Goal: Task Accomplishment & Management: Use online tool/utility

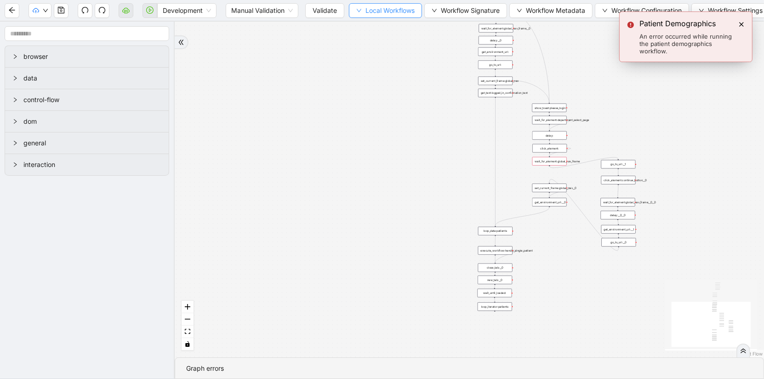
click at [400, 13] on span "Local Workflows" at bounding box center [390, 11] width 49 height 10
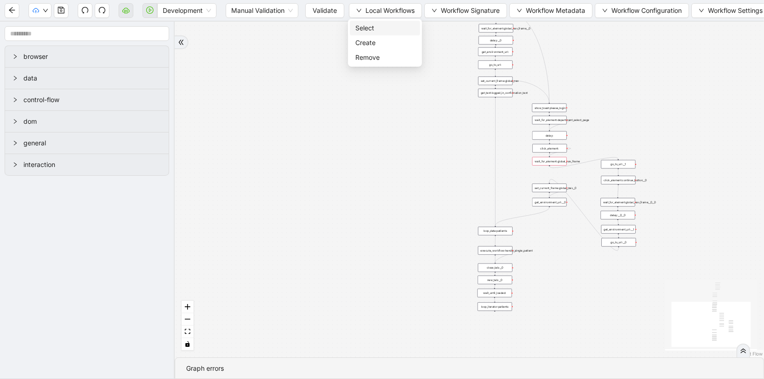
click at [392, 26] on span "Select" at bounding box center [384, 28] width 59 height 10
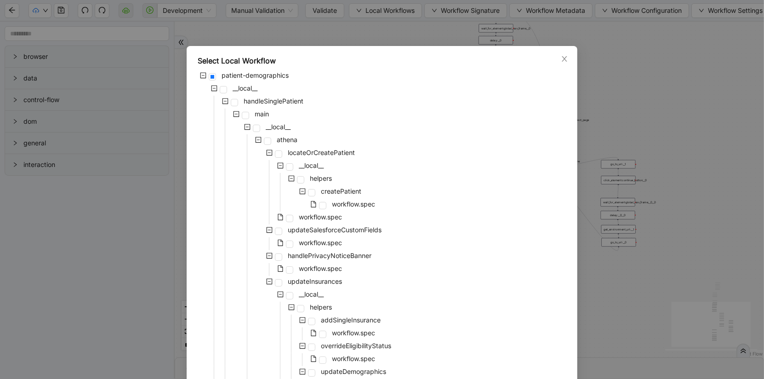
click at [312, 315] on div "addSingleInsurance" at bounding box center [290, 321] width 185 height 13
click at [315, 326] on div "addSingleInsurance" at bounding box center [290, 321] width 185 height 13
click at [313, 321] on span at bounding box center [311, 321] width 7 height 7
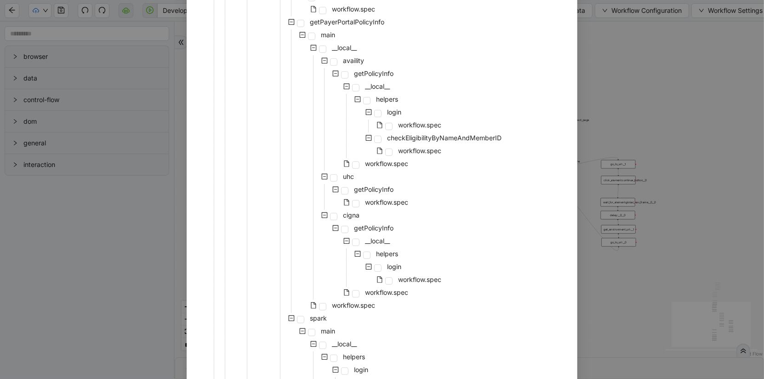
scroll to position [697, 0]
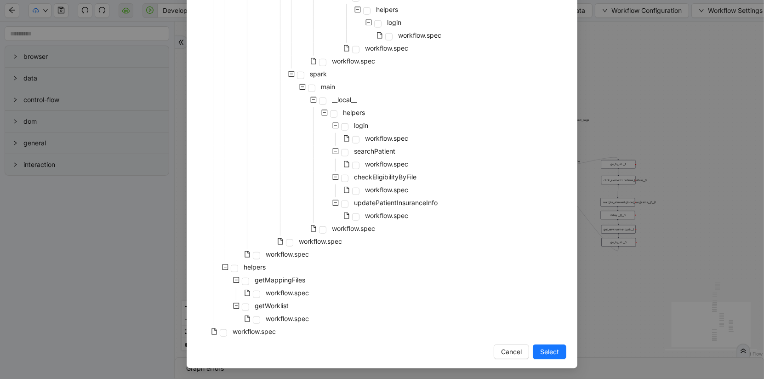
click at [550, 344] on button "Select" at bounding box center [550, 351] width 34 height 15
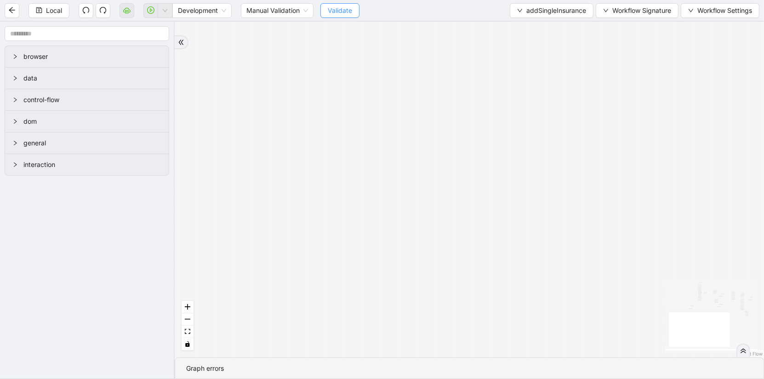
click at [348, 15] on span "Validate" at bounding box center [340, 11] width 24 height 10
click at [185, 332] on icon "fit view" at bounding box center [188, 331] width 6 height 5
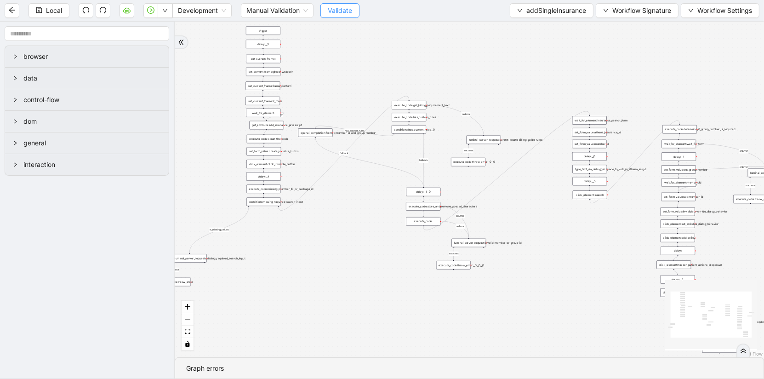
click at [338, 16] on button "Validate" at bounding box center [339, 10] width 39 height 15
click at [151, 11] on icon "play-circle" at bounding box center [151, 10] width 3 height 4
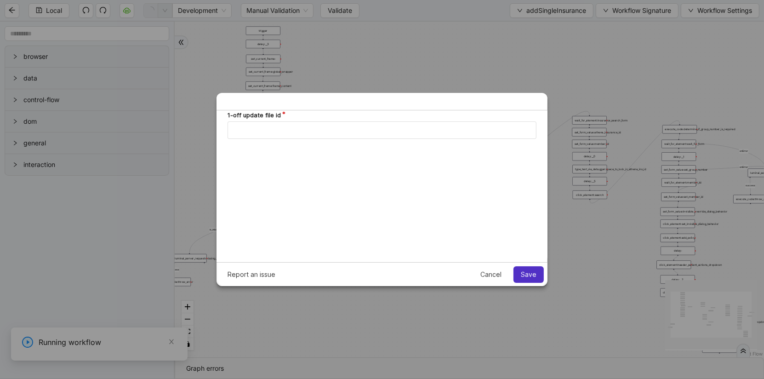
scroll to position [0, 0]
click at [268, 128] on input "1-off update file id" at bounding box center [381, 129] width 309 height 17
type input "**********"
click at [526, 269] on button "Save" at bounding box center [529, 274] width 30 height 17
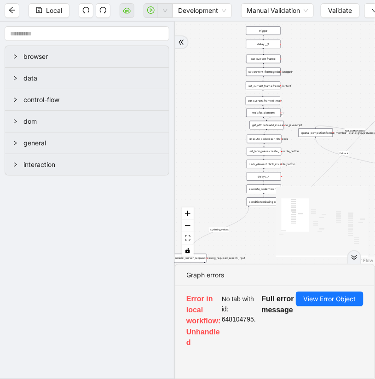
click at [213, 121] on div "is_missing_values has_custom_rules success success success fallback fallback su…" at bounding box center [275, 143] width 200 height 242
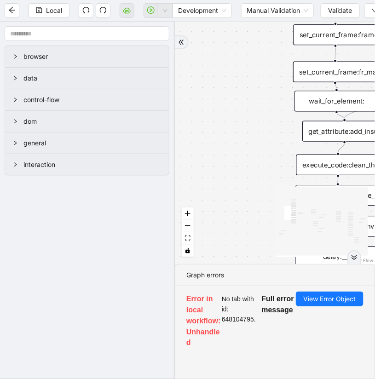
click at [213, 121] on div "is_missing_values has_custom_rules success success success fallback fallback su…" at bounding box center [275, 143] width 200 height 242
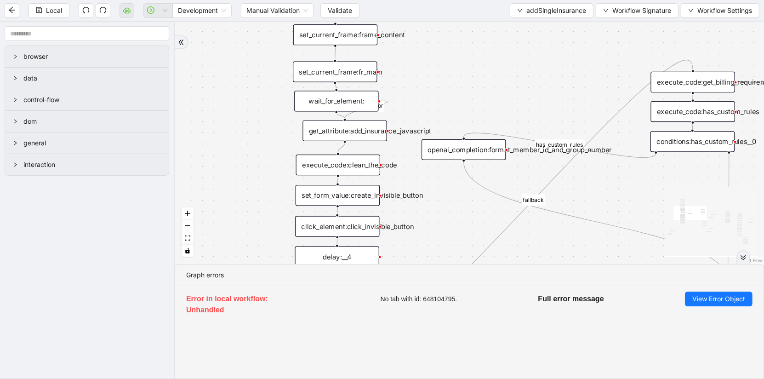
click at [365, 133] on div "get_attribute:add_insurance_javascript" at bounding box center [345, 130] width 84 height 21
click at [333, 132] on div "get_attribute:add_insurance_javascript" at bounding box center [345, 130] width 84 height 21
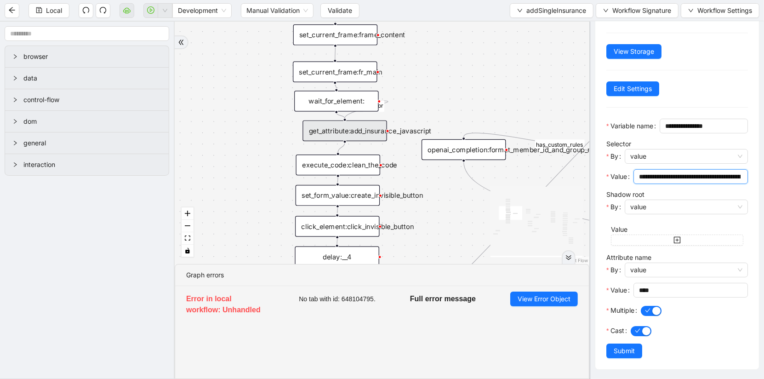
scroll to position [0, 295]
drag, startPoint x: 672, startPoint y: 178, endPoint x: 772, endPoint y: 185, distance: 100.0
click at [764, 185] on html "Local Development Manual Validation Validate addSingleInsurance Workflow Signat…" at bounding box center [382, 189] width 764 height 379
click at [311, 174] on div "execute_code:clean_the_code" at bounding box center [338, 164] width 84 height 21
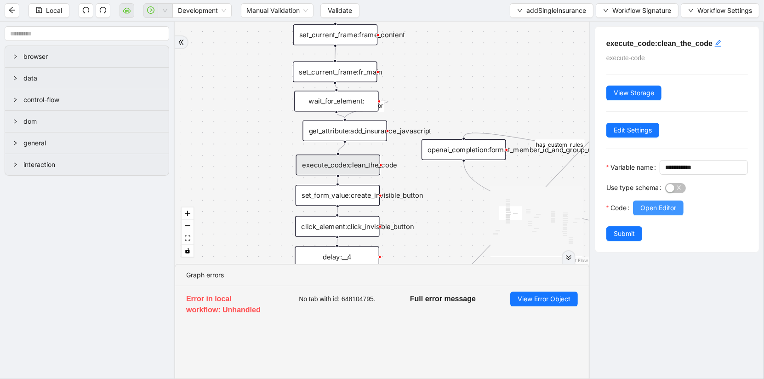
click at [673, 215] on button "Open Editor" at bounding box center [658, 207] width 51 height 15
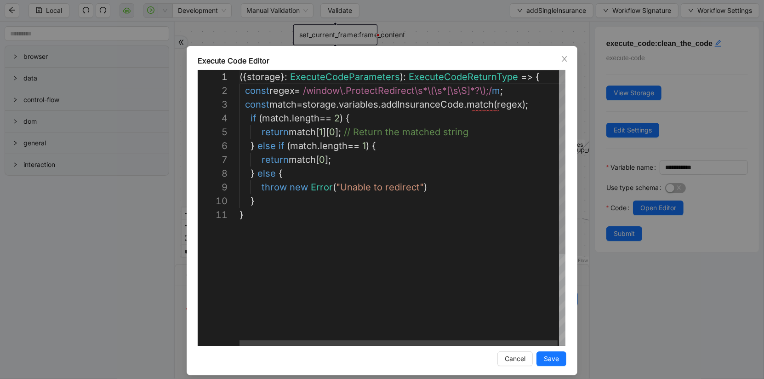
scroll to position [0, 4]
click at [454, 215] on div "({ storage }: ExecuteCodeParameters ): ExecuteCodeReturnType => { const regex =…" at bounding box center [403, 277] width 327 height 414
click at [526, 91] on div "({ storage }: ExecuteCodeParameters ): ExecuteCodeReturnType => { const regex =…" at bounding box center [403, 277] width 327 height 414
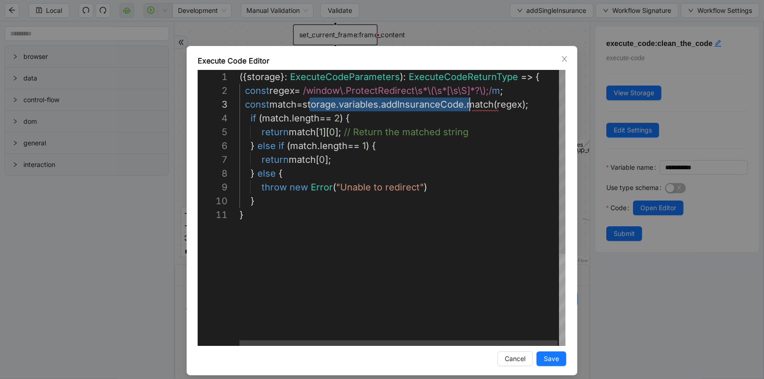
drag, startPoint x: 310, startPoint y: 104, endPoint x: 470, endPoint y: 104, distance: 160.5
click at [272, 119] on div "({ storage }: ExecuteCodeParameters ): ExecuteCodeReturnType => { const regex =…" at bounding box center [403, 277] width 327 height 414
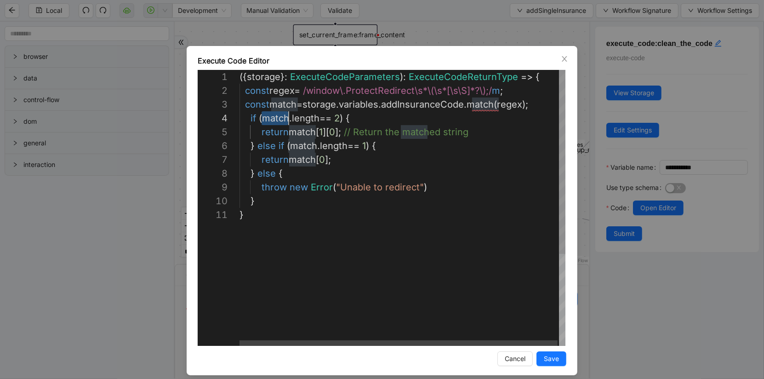
paste textarea "**********"
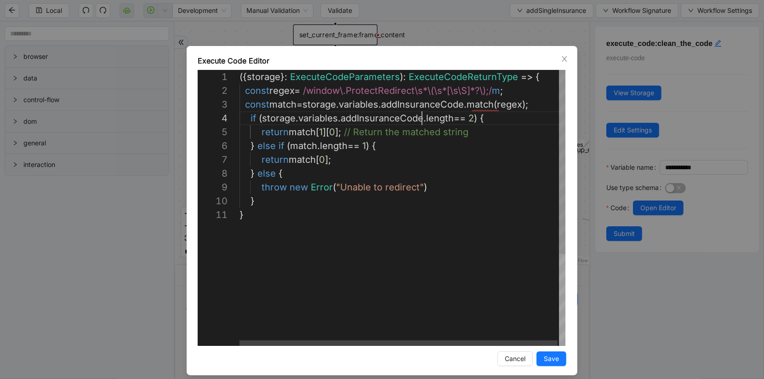
click at [303, 147] on div "({ storage }: ExecuteCodeParameters ): ExecuteCodeReturnType => { const regex =…" at bounding box center [403, 277] width 327 height 414
paste textarea "**********"
click at [512, 121] on div "({ storage }: ExecuteCodeParameters ): ExecuteCodeReturnType => { const regex =…" at bounding box center [403, 277] width 327 height 414
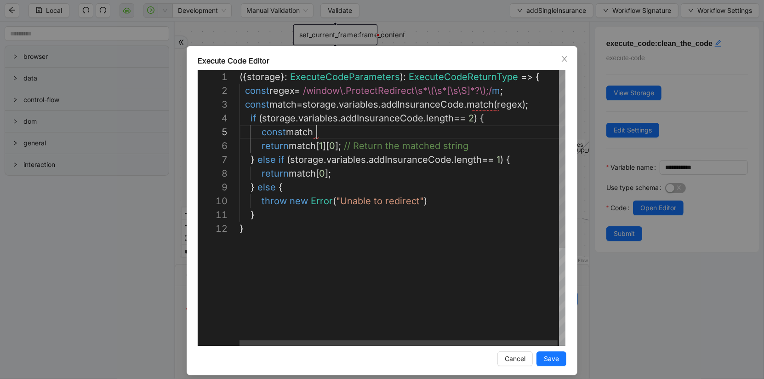
scroll to position [55, 86]
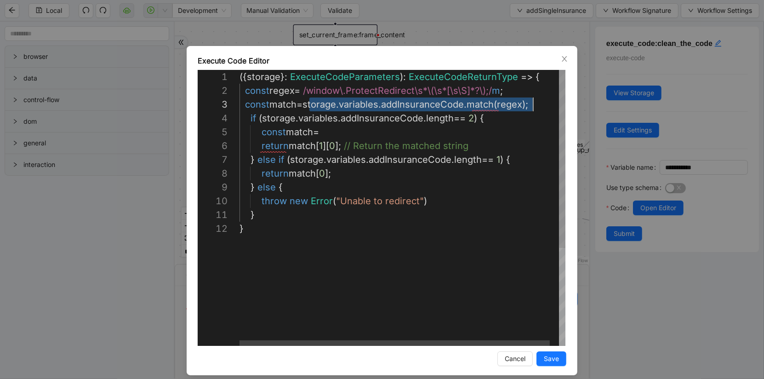
drag, startPoint x: 311, startPoint y: 104, endPoint x: 546, endPoint y: 105, distance: 234.5
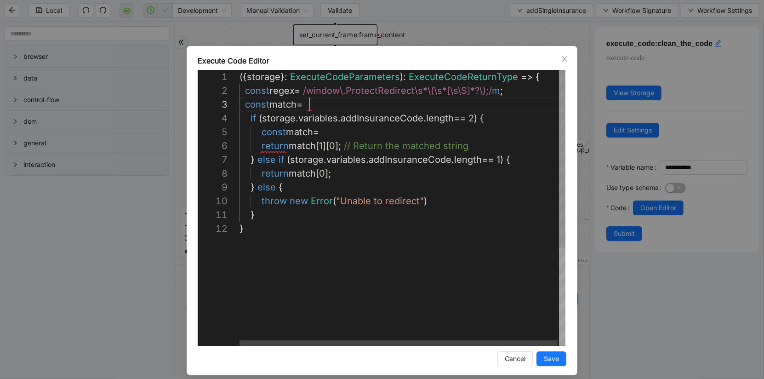
click at [473, 133] on div "({ storage }: ExecuteCodeParameters ): ExecuteCodeReturnType => { const regex =…" at bounding box center [403, 284] width 327 height 428
paste textarea "**********"
click at [487, 132] on div "({ storage }: ExecuteCodeParameters ): ExecuteCodeReturnType => { const regex =…" at bounding box center [408, 284] width 337 height 428
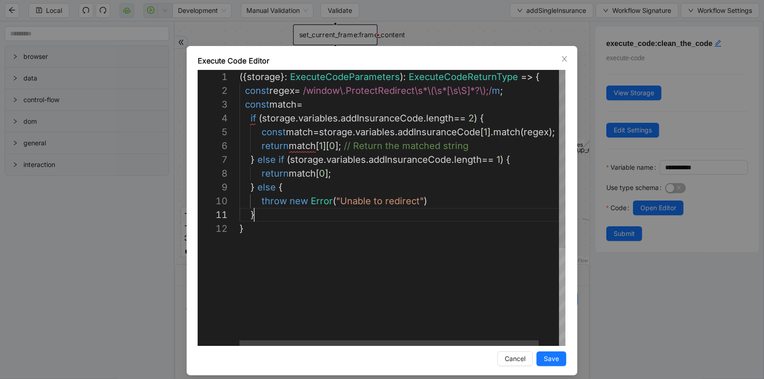
scroll to position [0, 14]
click at [514, 216] on div "({ storage }: ExecuteCodeParameters ): ExecuteCodeReturnType => { const regex =…" at bounding box center [414, 284] width 348 height 428
click at [326, 146] on div "({ storage }: ExecuteCodeParameters ): ExecuteCodeReturnType => { const regex =…" at bounding box center [414, 284] width 348 height 428
click at [334, 198] on div "({ storage }: ExecuteCodeParameters ): ExecuteCodeReturnType => { const regex =…" at bounding box center [414, 284] width 348 height 428
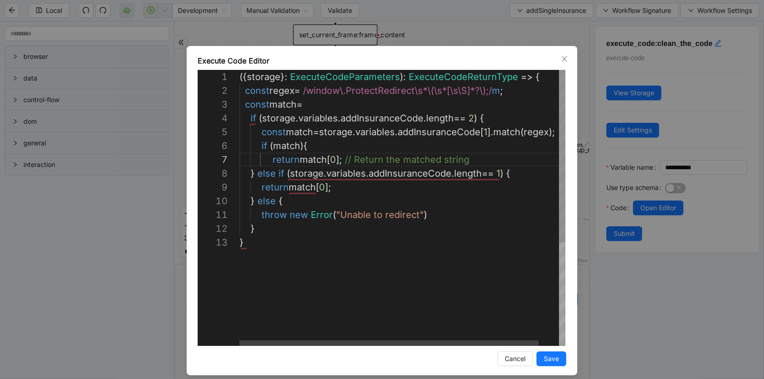
scroll to position [83, 226]
click at [496, 159] on div "({ storage }: ExecuteCodeParameters ): ExecuteCodeReturnType => { const regex =…" at bounding box center [414, 290] width 348 height 441
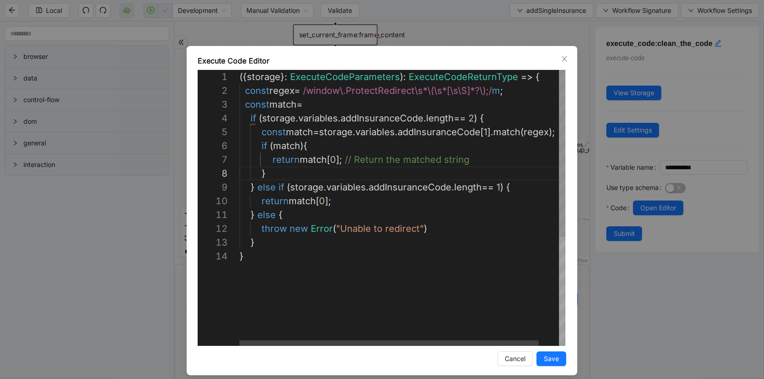
scroll to position [14, 183]
click at [490, 224] on div "({ storage }: ExecuteCodeParameters ): ExecuteCodeReturnType => { const regex =…" at bounding box center [414, 297] width 348 height 455
click at [525, 189] on div "({ storage }: ExecuteCodeParameters ): ExecuteCodeReturnType => { const regex =…" at bounding box center [414, 297] width 348 height 455
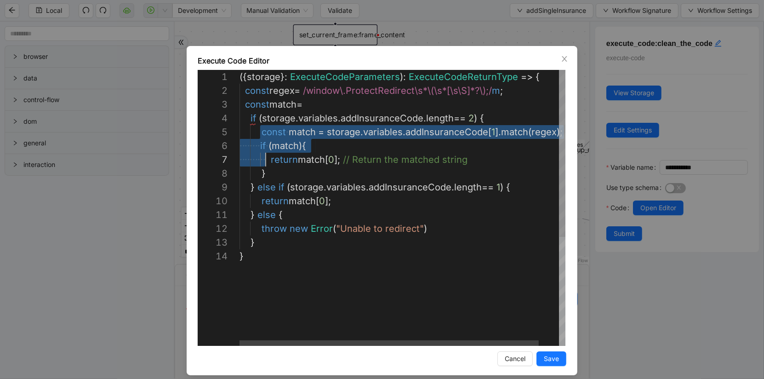
scroll to position [55, 24]
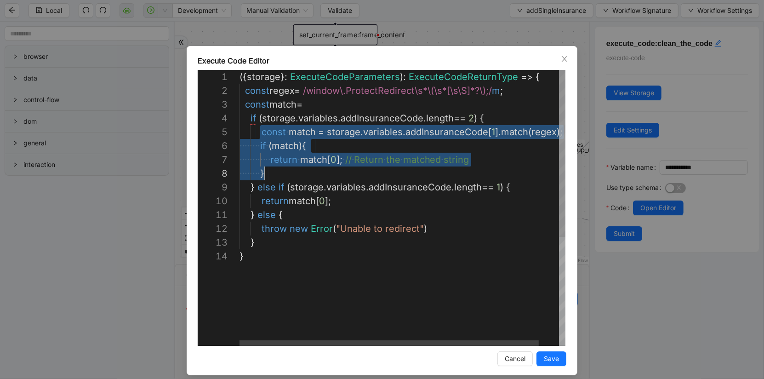
drag, startPoint x: 262, startPoint y: 136, endPoint x: 268, endPoint y: 171, distance: 35.9
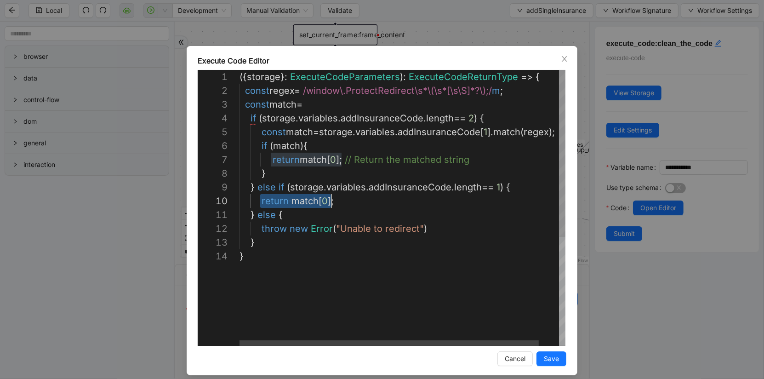
drag, startPoint x: 260, startPoint y: 203, endPoint x: 372, endPoint y: 202, distance: 111.3
paste textarea "**********"
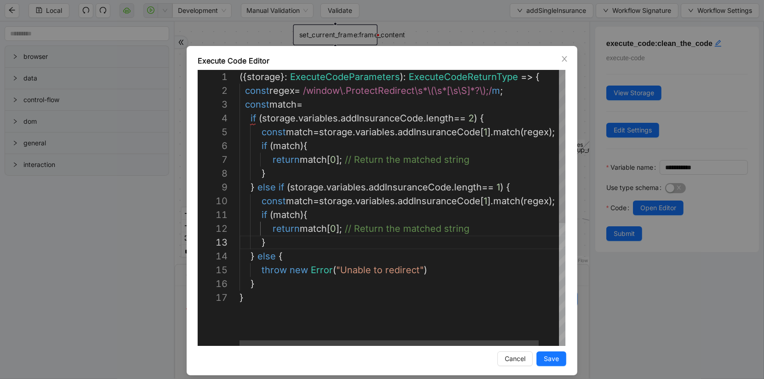
click at [491, 199] on div "({ storage }: ExecuteCodeParameters ): ExecuteCodeReturnType => { const regex =…" at bounding box center [414, 318] width 348 height 497
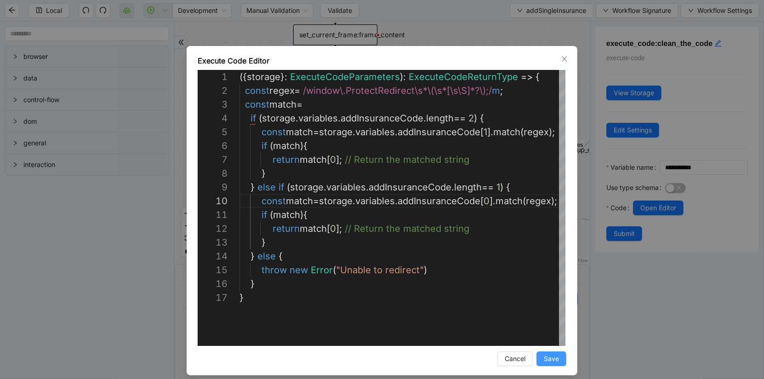
type textarea "**********"
click at [557, 355] on span "Save" at bounding box center [551, 359] width 15 height 10
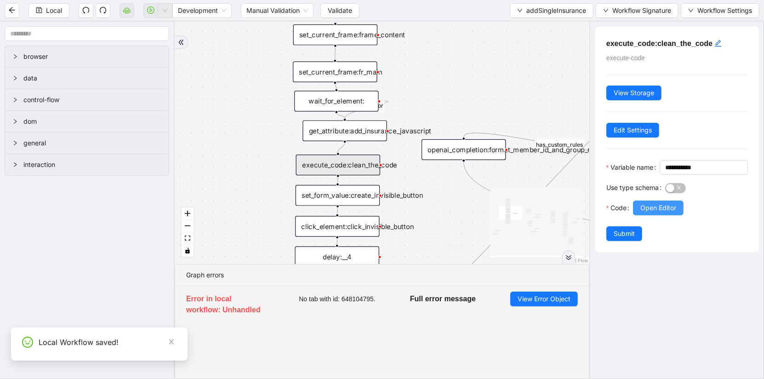
click at [645, 213] on span "Open Editor" at bounding box center [658, 208] width 36 height 10
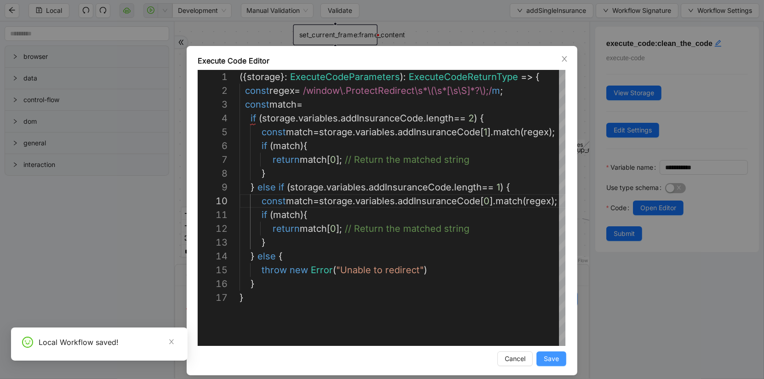
click at [550, 354] on span "Save" at bounding box center [551, 359] width 15 height 10
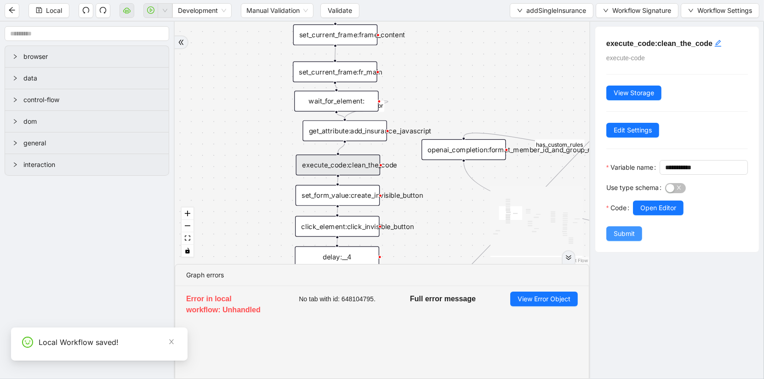
click at [629, 239] on span "Submit" at bounding box center [624, 234] width 21 height 10
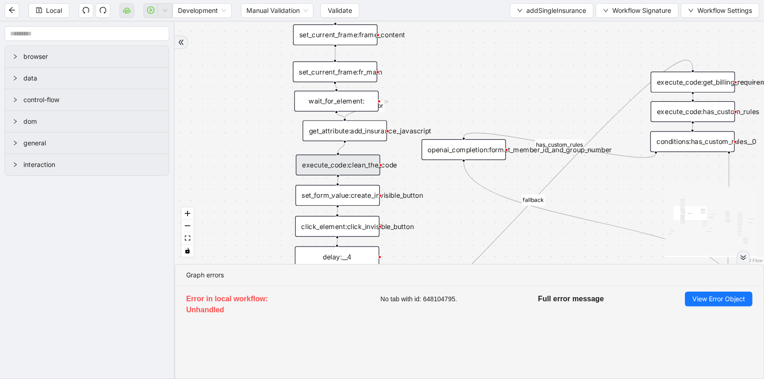
click at [607, 236] on div "is_missing_values has_custom_rules success success success fallback fallback su…" at bounding box center [469, 143] width 589 height 242
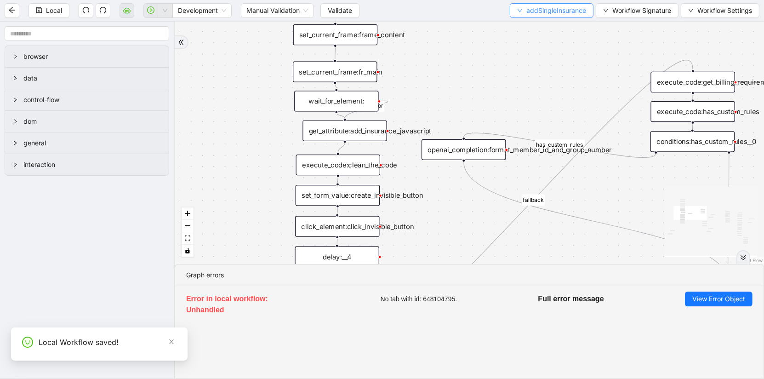
click at [553, 11] on span "addSingleInsurance" at bounding box center [556, 11] width 60 height 10
click at [543, 25] on span "Select" at bounding box center [550, 28] width 69 height 10
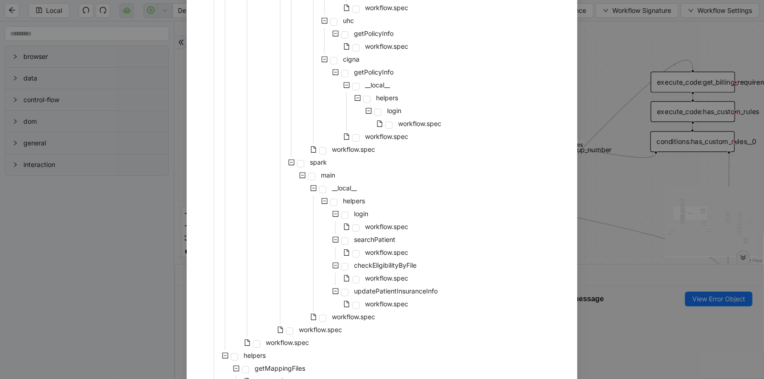
scroll to position [697, 0]
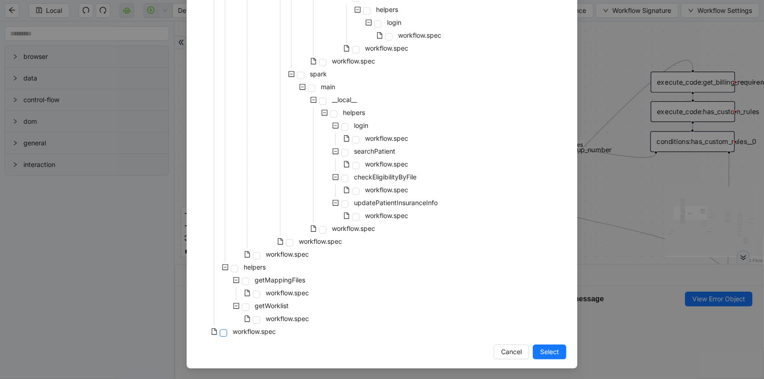
click at [223, 334] on span at bounding box center [223, 332] width 7 height 7
click at [543, 353] on span "Select" at bounding box center [549, 352] width 19 height 10
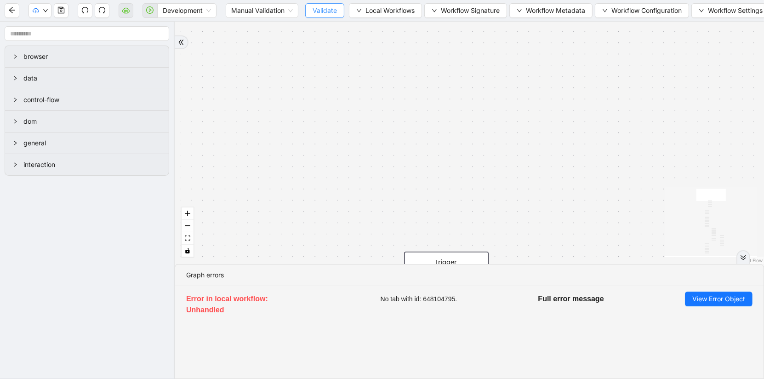
click at [320, 17] on button "Validate" at bounding box center [324, 10] width 39 height 15
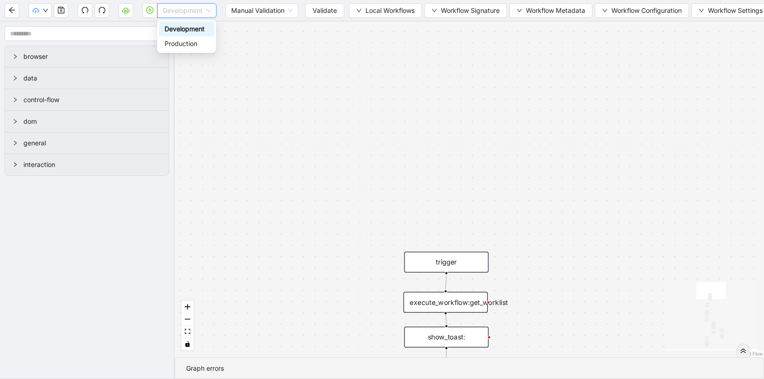
click at [162, 9] on div "Development" at bounding box center [186, 10] width 59 height 15
click at [151, 11] on icon "play-circle" at bounding box center [149, 9] width 7 height 7
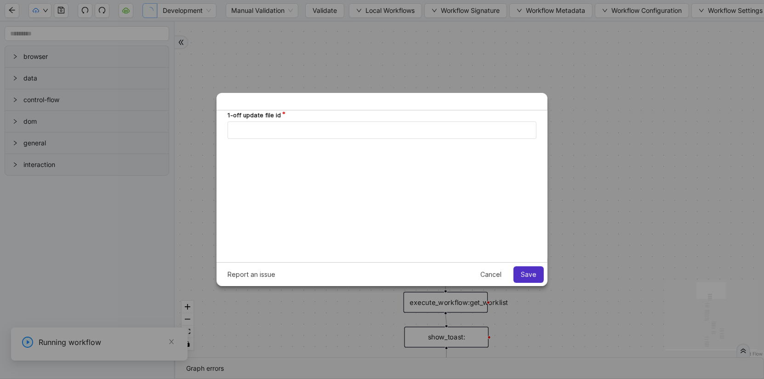
scroll to position [0, 0]
click at [277, 127] on input "1-off update file id" at bounding box center [381, 129] width 309 height 17
type input "**********"
click at [538, 270] on button "Save" at bounding box center [529, 274] width 30 height 17
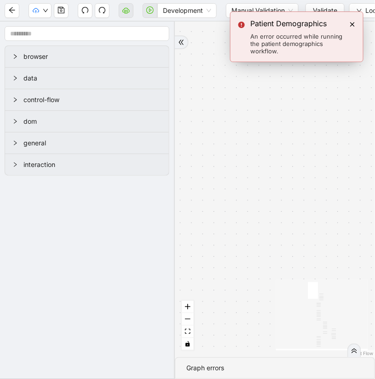
click at [254, 160] on div "has_unprocessed_items onError onError onError onError onError onError trigger l…" at bounding box center [275, 190] width 200 height 336
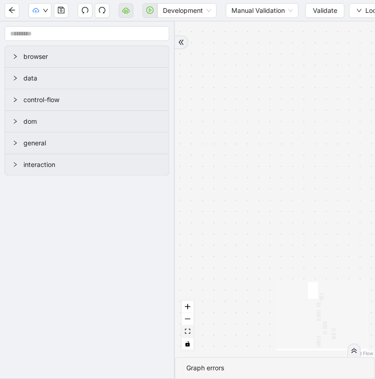
click at [186, 331] on icon "fit view" at bounding box center [188, 331] width 6 height 5
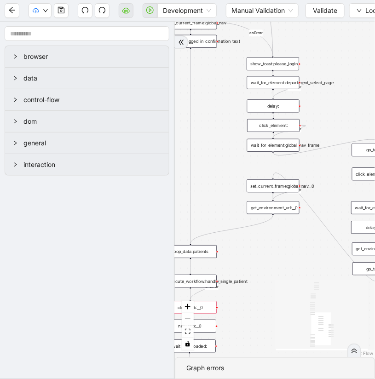
drag, startPoint x: 272, startPoint y: 133, endPoint x: 269, endPoint y: -18, distance: 151.3
click at [269, 0] on html "Development Manual Validation Validate Local Workflows Workflow Signature Workf…" at bounding box center [187, 189] width 375 height 379
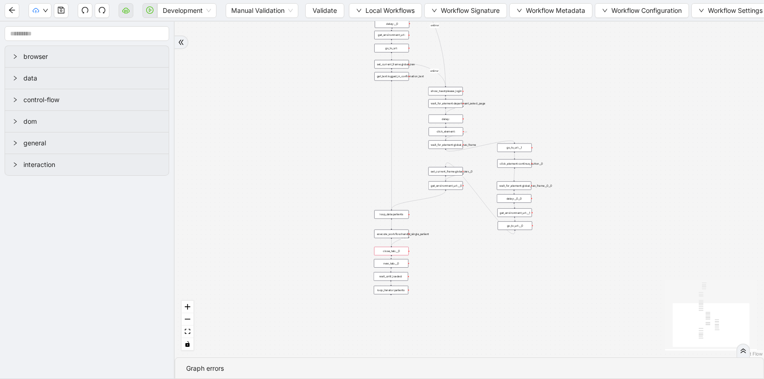
drag, startPoint x: 612, startPoint y: 115, endPoint x: 675, endPoint y: 131, distance: 64.8
click at [675, 131] on div "has_unprocessed_items onError onError onError onError onError onError trigger l…" at bounding box center [469, 190] width 589 height 336
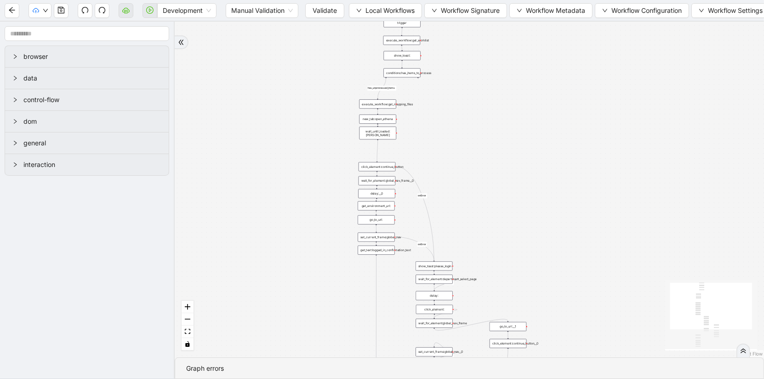
drag, startPoint x: 675, startPoint y: 130, endPoint x: 674, endPoint y: 306, distance: 175.6
click at [674, 306] on div "has_unprocessed_items onError onError onError onError onError onError trigger l…" at bounding box center [469, 190] width 589 height 336
drag, startPoint x: 598, startPoint y: 155, endPoint x: 597, endPoint y: 349, distance: 193.1
click at [598, 349] on div "has_unprocessed_items onError onError onError onError onError onError trigger l…" at bounding box center [469, 190] width 589 height 336
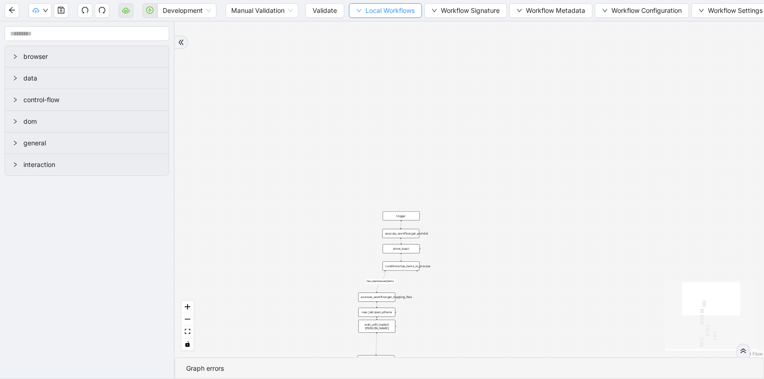
click at [396, 16] on button "Local Workflows" at bounding box center [385, 10] width 73 height 15
click at [390, 26] on span "Select" at bounding box center [384, 28] width 59 height 10
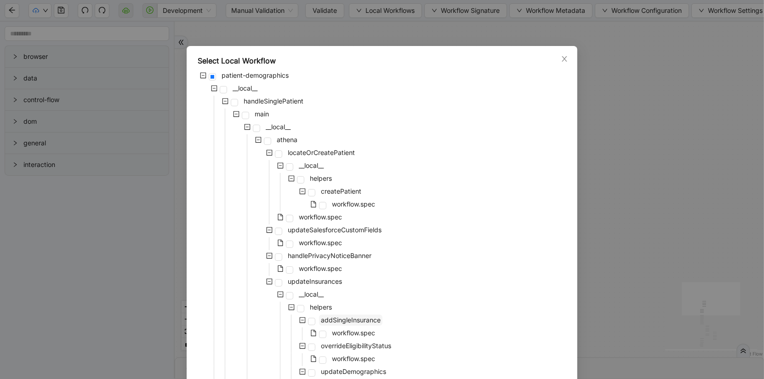
click at [341, 325] on span "addSingleInsurance" at bounding box center [350, 320] width 63 height 11
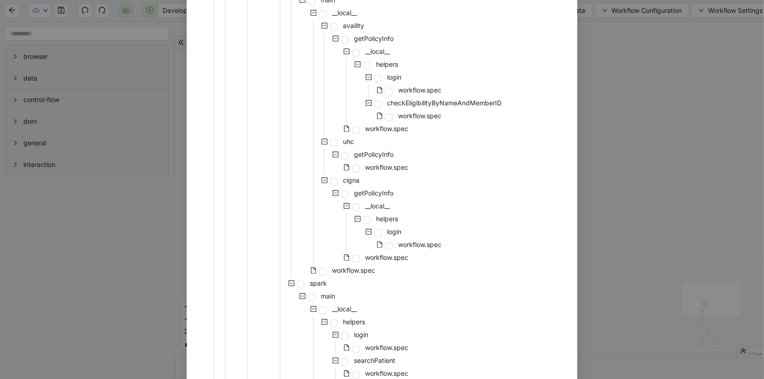
scroll to position [697, 0]
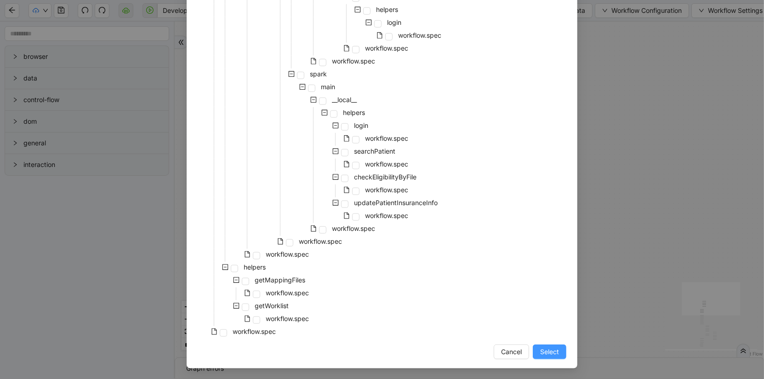
click at [553, 354] on span "Select" at bounding box center [549, 352] width 19 height 10
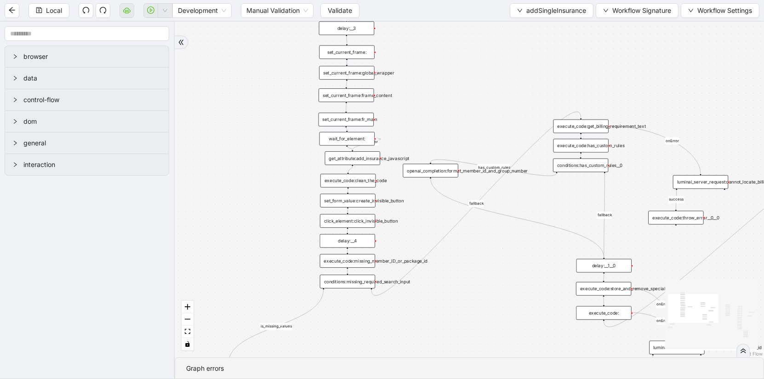
click at [366, 181] on div "execute_code:clean_the_code" at bounding box center [347, 181] width 55 height 14
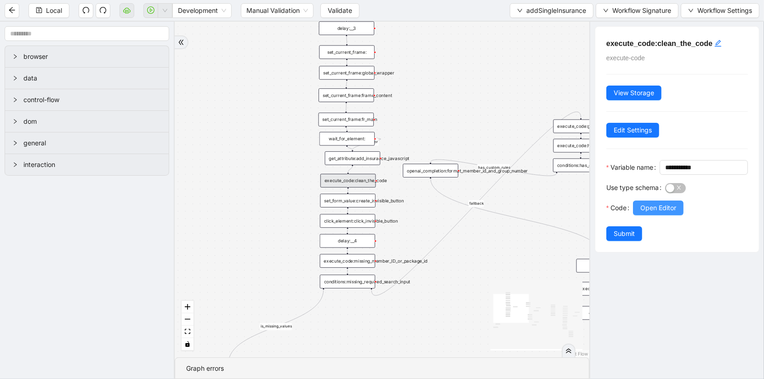
click at [664, 213] on span "Open Editor" at bounding box center [658, 208] width 36 height 10
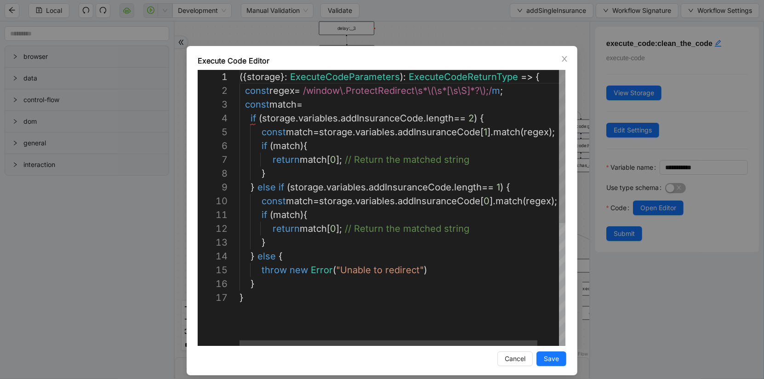
scroll to position [0, 66]
click at [488, 221] on div "({ storage }: ExecuteCodeParameters ): ExecuteCodeReturnType => { const regex =…" at bounding box center [414, 318] width 349 height 497
click at [261, 119] on div "({ storage }: ExecuteCodeParameters ): ExecuteCodeReturnType => { const regex =…" at bounding box center [414, 318] width 349 height 497
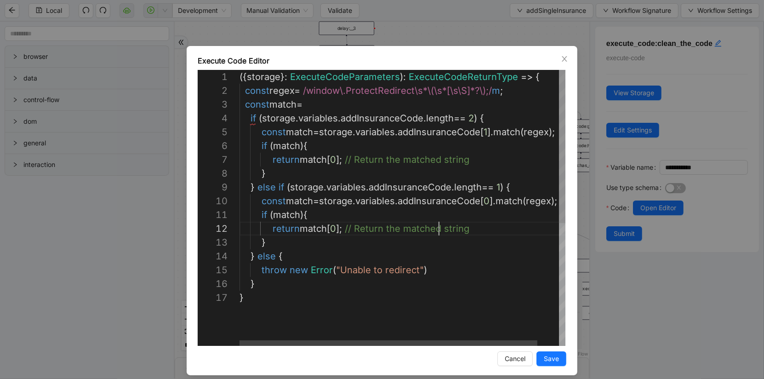
click at [440, 226] on div "({ storage }: ExecuteCodeParameters ): ExecuteCodeReturnType => { const regex =…" at bounding box center [414, 318] width 349 height 497
click at [337, 174] on div "({ storage }: ExecuteCodeParameters ): ExecuteCodeReturnType => { const regex =…" at bounding box center [414, 318] width 349 height 497
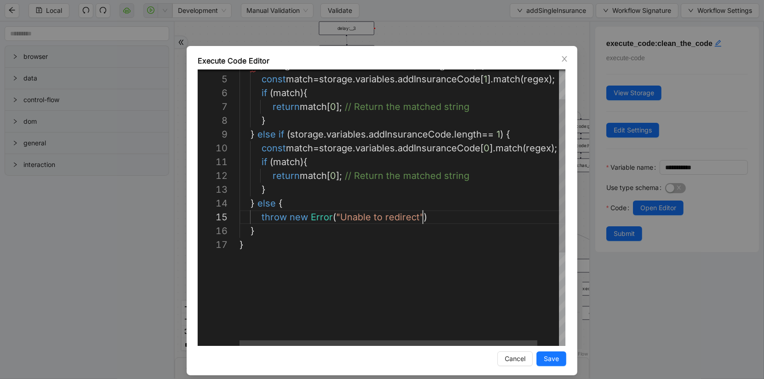
click at [494, 220] on div "if ( storage . variables . addInsuranceCode . length == 2 ) { const match = sto…" at bounding box center [414, 265] width 349 height 497
click at [493, 231] on div "if ( storage . variables . addInsuranceCode . length == 2 ) { const match = sto…" at bounding box center [414, 265] width 349 height 497
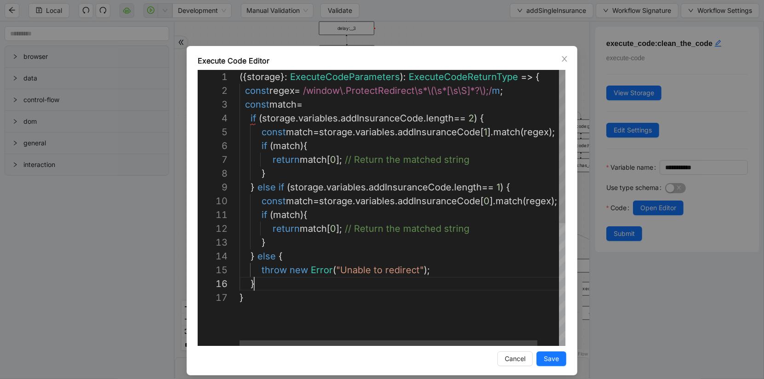
scroll to position [41, 18]
click at [257, 121] on div "if ( storage . variables . addInsuranceCode . length == 2 ) { const match = sto…" at bounding box center [414, 318] width 349 height 497
drag, startPoint x: 321, startPoint y: 106, endPoint x: 124, endPoint y: 119, distance: 198.1
drag, startPoint x: 533, startPoint y: 93, endPoint x: 533, endPoint y: 100, distance: 7.4
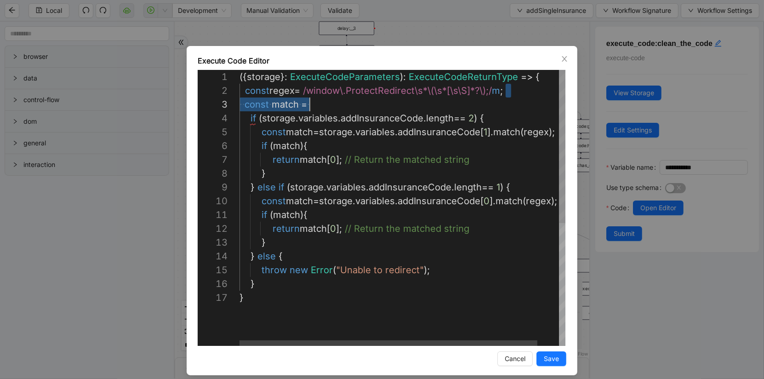
click at [533, 100] on div "if ( storage . variables . addInsuranceCode . length == 2 ) { const match = sto…" at bounding box center [414, 318] width 349 height 497
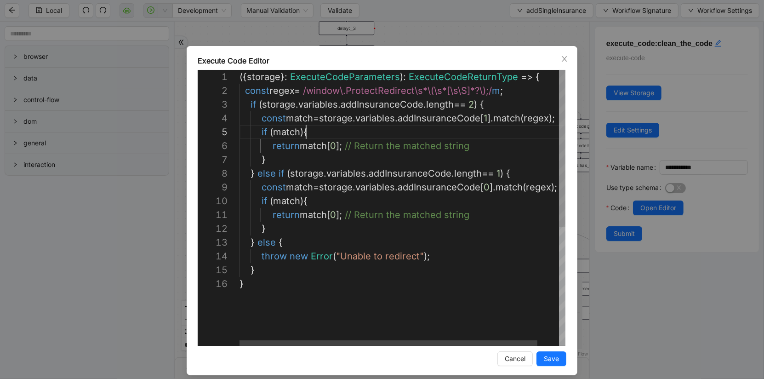
scroll to position [55, 66]
click at [519, 135] on div "if ( storage . variables . addInsuranceCode . length == 2 ) { const match = sto…" at bounding box center [414, 311] width 349 height 483
click at [243, 91] on div "if ( storage . variables . addInsuranceCode . length == 2 ) { const match = sto…" at bounding box center [414, 311] width 349 height 483
type textarea "**********"
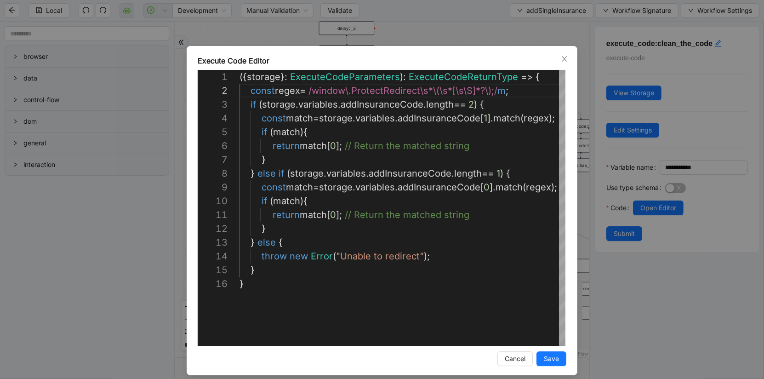
click at [566, 364] on div "Execute Code Editor 3 4 5 6 7 8 9 10 11 12 13 14 15 16 2 1 if ( storage . varia…" at bounding box center [382, 210] width 391 height 329
click at [559, 362] on span "Save" at bounding box center [551, 359] width 15 height 10
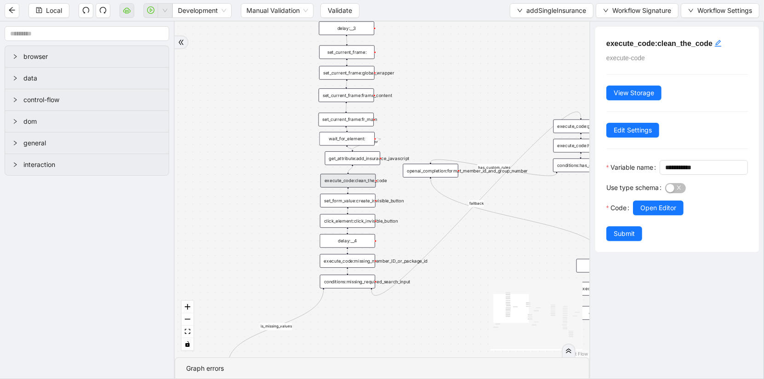
click at [648, 318] on div "**********" at bounding box center [676, 200] width 175 height 357
click at [635, 241] on button "Submit" at bounding box center [624, 233] width 36 height 15
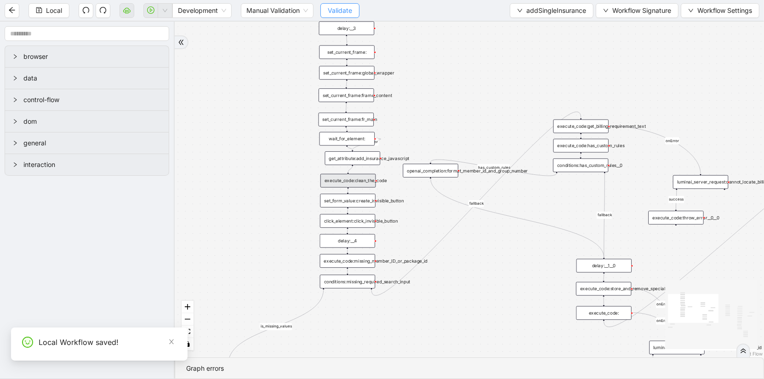
click at [350, 6] on span "Validate" at bounding box center [340, 11] width 24 height 10
click at [155, 10] on button "button" at bounding box center [150, 10] width 15 height 15
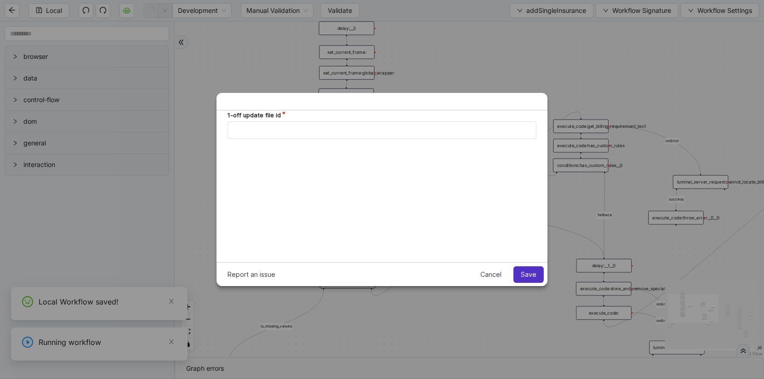
scroll to position [0, 0]
click at [275, 125] on input "1-off update file id" at bounding box center [381, 129] width 309 height 17
type input "**********"
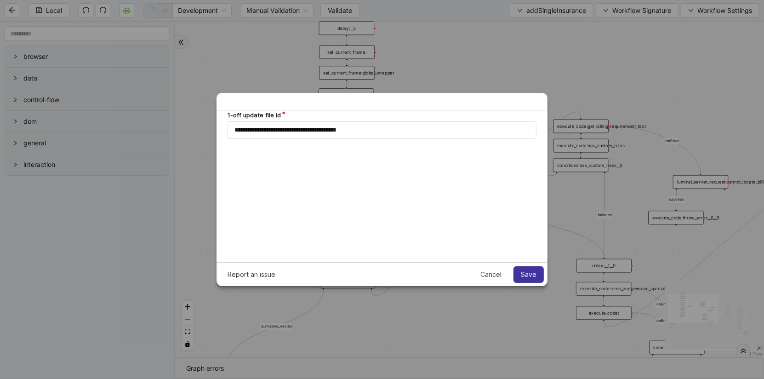
click at [524, 276] on span "Save" at bounding box center [529, 274] width 16 height 7
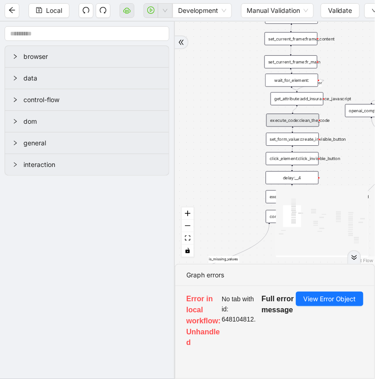
drag, startPoint x: 269, startPoint y: 167, endPoint x: 212, endPoint y: 97, distance: 90.0
click at [212, 97] on div "is_missing_values has_custom_rules success success success fallback fallback su…" at bounding box center [275, 143] width 200 height 242
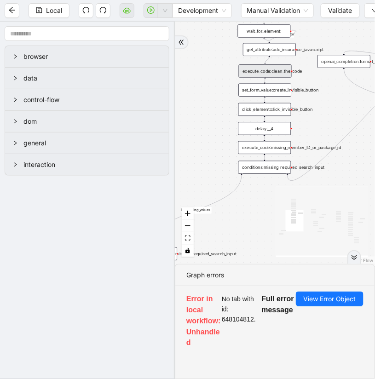
drag, startPoint x: 220, startPoint y: 189, endPoint x: 188, endPoint y: 149, distance: 50.6
click at [188, 149] on div "is_missing_values has_custom_rules success success success fallback fallback su…" at bounding box center [275, 143] width 200 height 242
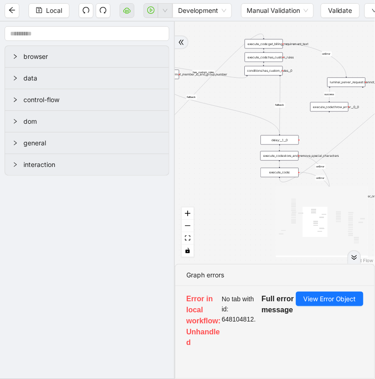
drag, startPoint x: 188, startPoint y: 149, endPoint x: 54, endPoint y: 138, distance: 134.8
click at [54, 138] on section "browser data control-flow dom general interaction is_missing_values has_custom_…" at bounding box center [187, 200] width 375 height 357
click at [251, 176] on div "is_missing_values has_custom_rules success success success fallback fallback su…" at bounding box center [275, 143] width 200 height 242
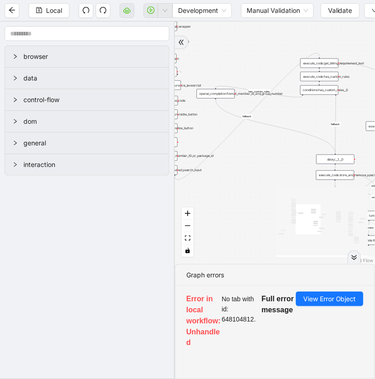
drag, startPoint x: 244, startPoint y: 174, endPoint x: 300, endPoint y: 193, distance: 59.3
click at [300, 193] on div "is_missing_values has_custom_rules success success success fallback fallback su…" at bounding box center [275, 143] width 200 height 242
click at [262, 166] on div "is_missing_values has_custom_rules success success success fallback fallback su…" at bounding box center [275, 143] width 200 height 242
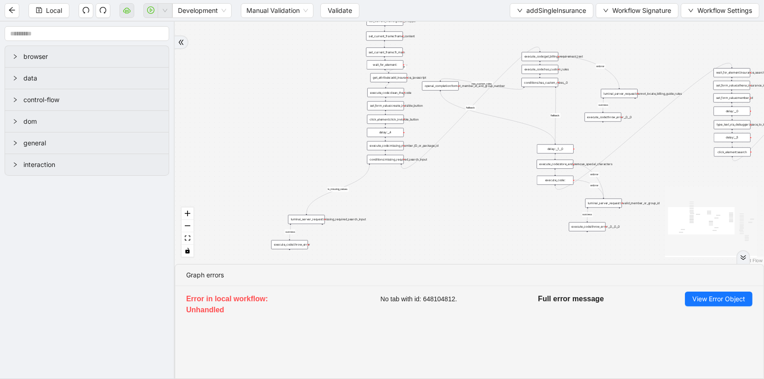
drag, startPoint x: 241, startPoint y: 200, endPoint x: 445, endPoint y: 187, distance: 204.6
click at [448, 188] on div "is_missing_values has_custom_rules success success success fallback fallback su…" at bounding box center [469, 143] width 589 height 242
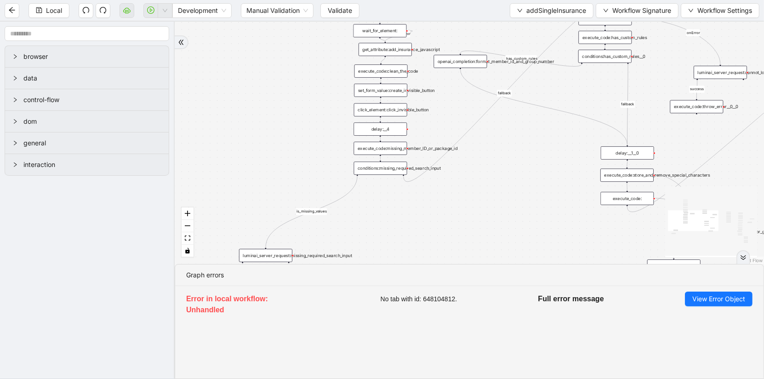
drag, startPoint x: 444, startPoint y: 188, endPoint x: 469, endPoint y: 214, distance: 36.1
click at [469, 212] on div "is_missing_values has_custom_rules success success success fallback fallback su…" at bounding box center [469, 143] width 589 height 242
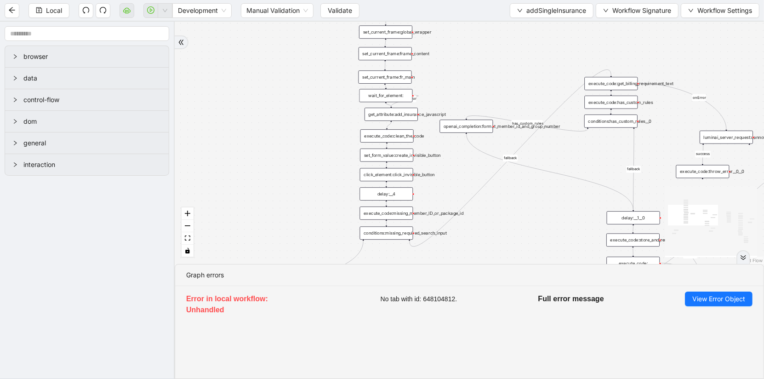
drag, startPoint x: 331, startPoint y: 125, endPoint x: 334, endPoint y: 186, distance: 61.7
click at [334, 187] on div "is_missing_values has_custom_rules success success success fallback fallback su…" at bounding box center [469, 143] width 589 height 242
click at [395, 132] on div "execute_code:clean_the_code" at bounding box center [386, 135] width 53 height 13
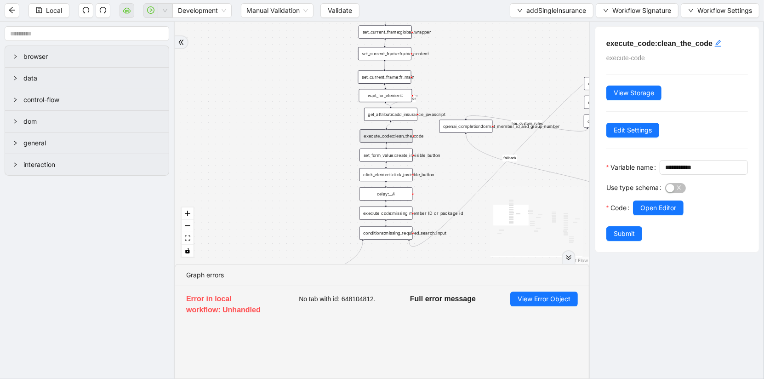
click at [463, 190] on div "is_missing_values has_custom_rules success success success fallback fallback su…" at bounding box center [382, 143] width 415 height 242
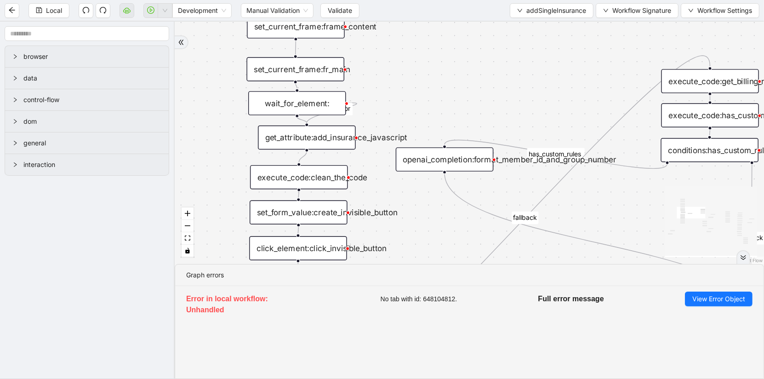
drag, startPoint x: 331, startPoint y: 90, endPoint x: 194, endPoint y: 90, distance: 136.1
click at [194, 90] on div "is_missing_values has_custom_rules success success success fallback fallback su…" at bounding box center [469, 143] width 589 height 242
click at [329, 144] on div "get_attribute:add_insurance_javascript" at bounding box center [307, 138] width 98 height 24
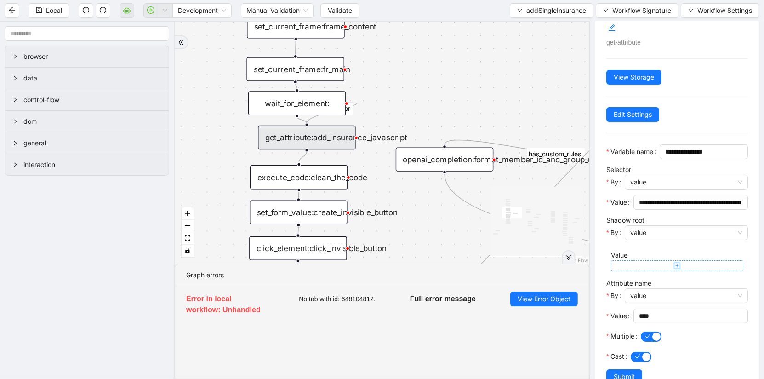
scroll to position [65, 0]
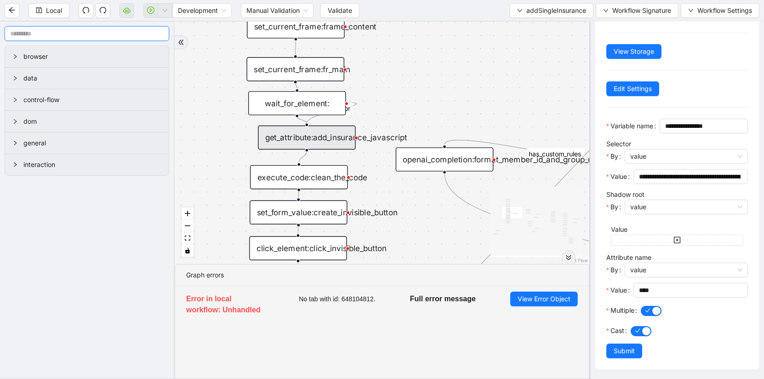
click at [71, 35] on input "text" at bounding box center [87, 33] width 165 height 15
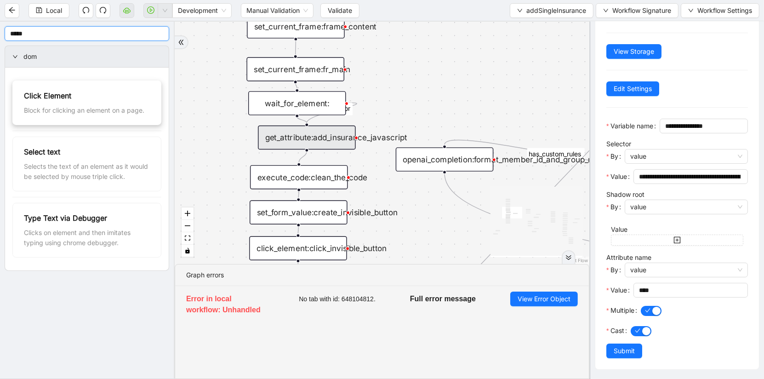
type input "*****"
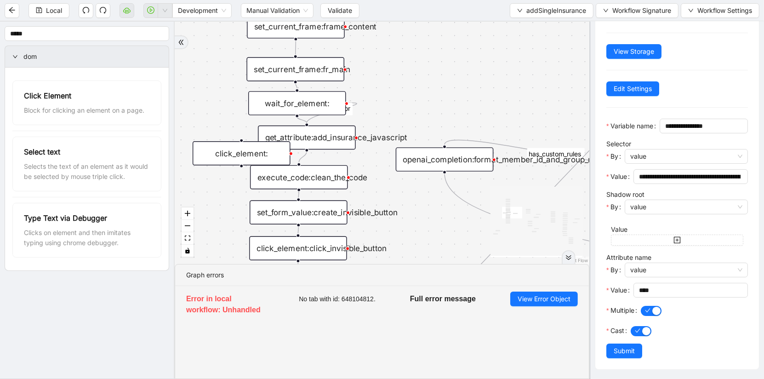
drag, startPoint x: 257, startPoint y: 182, endPoint x: 246, endPoint y: 154, distance: 30.1
click at [246, 154] on div "click_element:" at bounding box center [242, 153] width 98 height 24
drag, startPoint x: 241, startPoint y: 141, endPoint x: 293, endPoint y: 114, distance: 58.0
drag, startPoint x: 253, startPoint y: 154, endPoint x: 222, endPoint y: 152, distance: 30.9
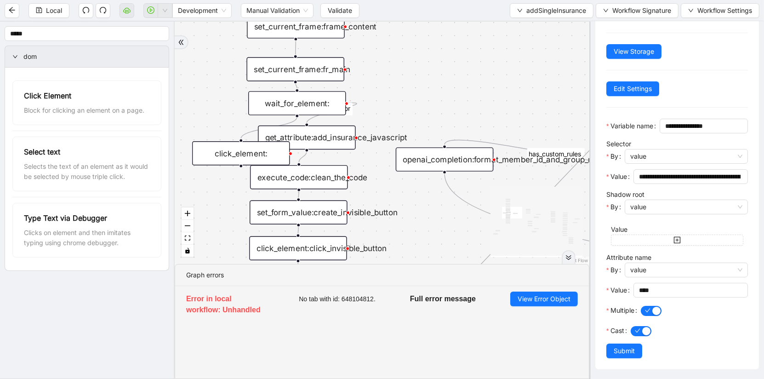
click at [222, 152] on div "click_element:" at bounding box center [241, 153] width 98 height 24
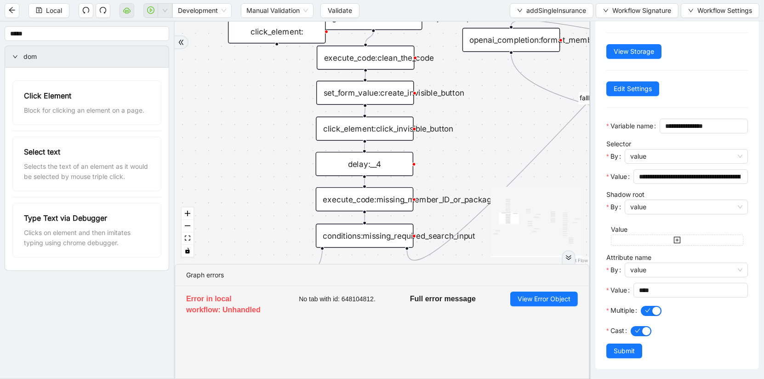
drag, startPoint x: 212, startPoint y: 165, endPoint x: 280, endPoint y: 46, distance: 137.6
click at [280, 46] on div "is_missing_values has_custom_rules success success success fallback fallback su…" at bounding box center [382, 143] width 415 height 242
drag, startPoint x: 278, startPoint y: 43, endPoint x: 271, endPoint y: 141, distance: 98.2
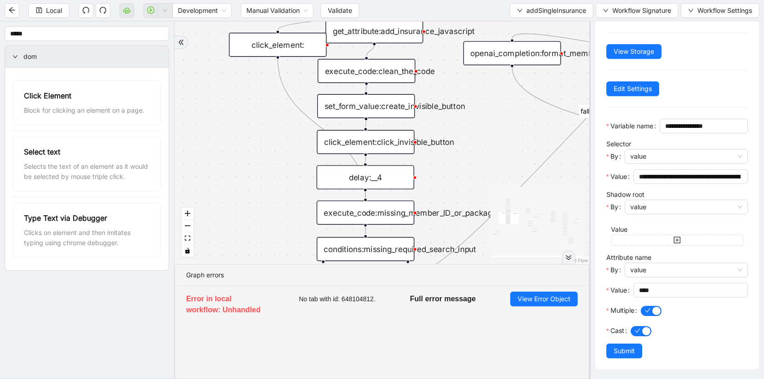
drag, startPoint x: 271, startPoint y: 141, endPoint x: 269, endPoint y: 206, distance: 65.8
click at [269, 206] on div "is_missing_values has_custom_rules success success success fallback fallback su…" at bounding box center [382, 143] width 415 height 242
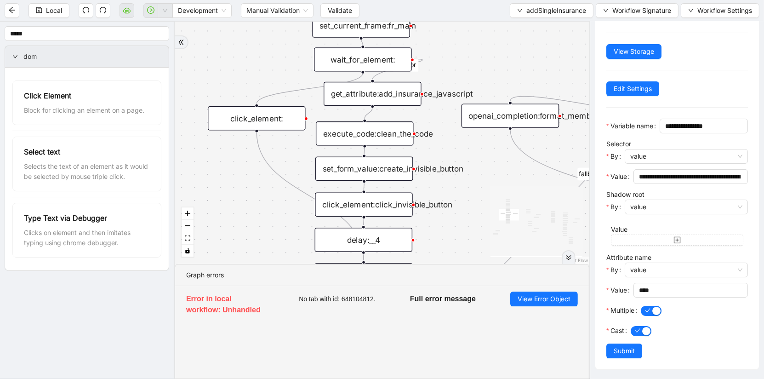
drag, startPoint x: 300, startPoint y: 107, endPoint x: 257, endPoint y: 135, distance: 50.8
click at [257, 130] on div "click_element:" at bounding box center [257, 118] width 98 height 24
click at [257, 135] on div "click_element:" at bounding box center [234, 136] width 98 height 24
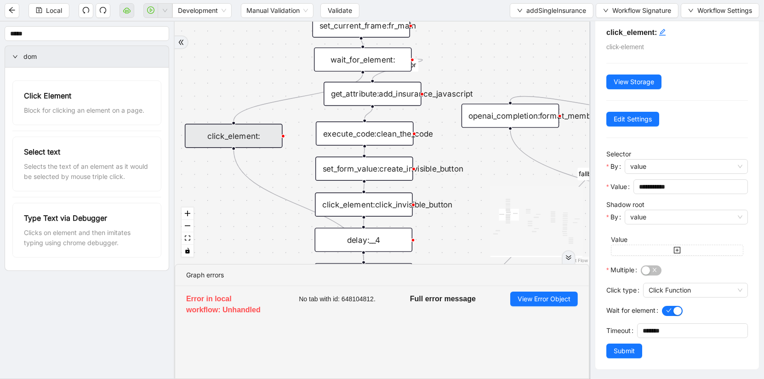
scroll to position [0, 0]
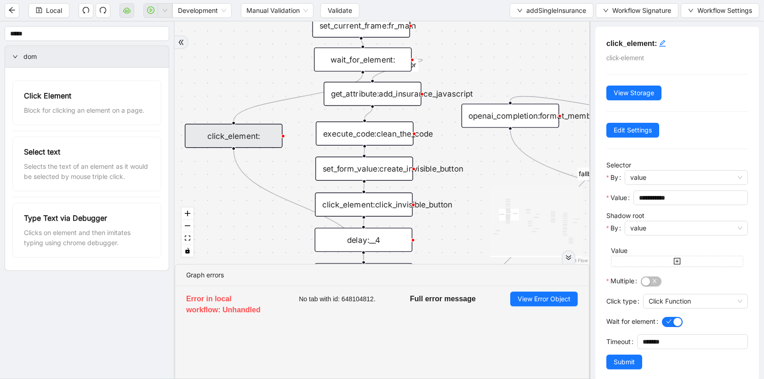
click at [404, 99] on div "get_attribute:add_insurance_javascript" at bounding box center [373, 94] width 98 height 24
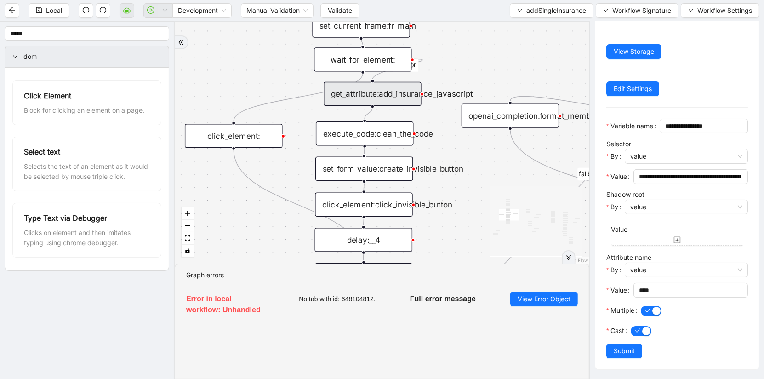
scroll to position [59, 0]
click at [375, 137] on div "execute_code:clean_the_code" at bounding box center [365, 133] width 98 height 24
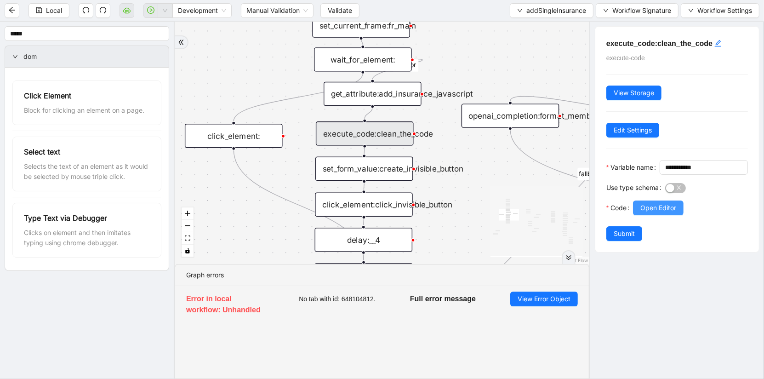
click at [642, 213] on span "Open Editor" at bounding box center [658, 208] width 36 height 10
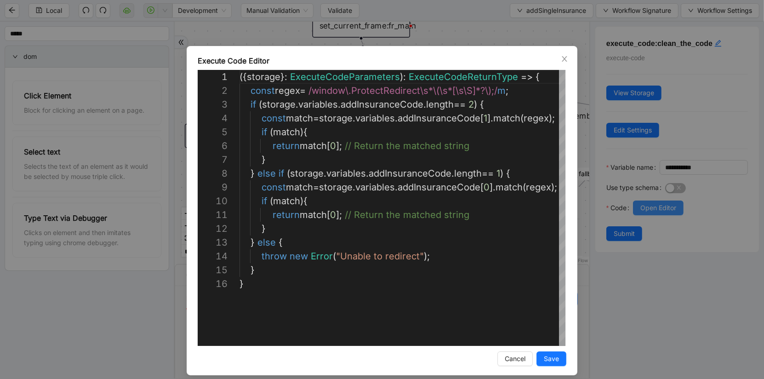
scroll to position [124, 0]
click at [79, 351] on div "Execute Code Editor 1 2 3 4 5 6 7 8 9 10 11 12 13 14 15 16 ({ storage }: Execut…" at bounding box center [382, 189] width 764 height 379
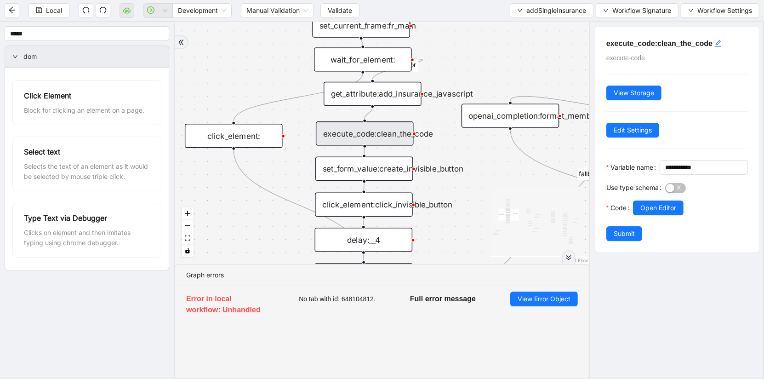
click at [244, 144] on div "click_element:" at bounding box center [234, 136] width 98 height 24
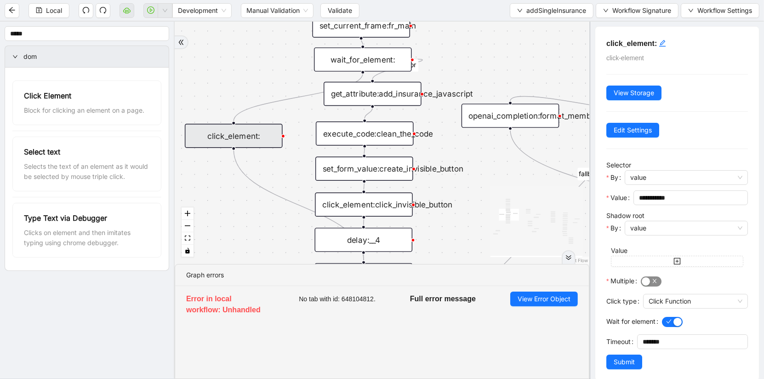
click at [651, 276] on span "button" at bounding box center [651, 281] width 21 height 10
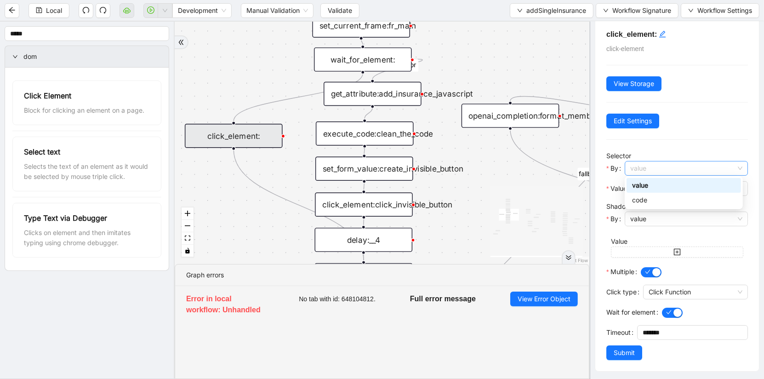
click at [643, 167] on span "value" at bounding box center [686, 168] width 112 height 14
click at [654, 239] on div "Value" at bounding box center [677, 241] width 132 height 10
click at [661, 183] on input "**********" at bounding box center [690, 188] width 102 height 10
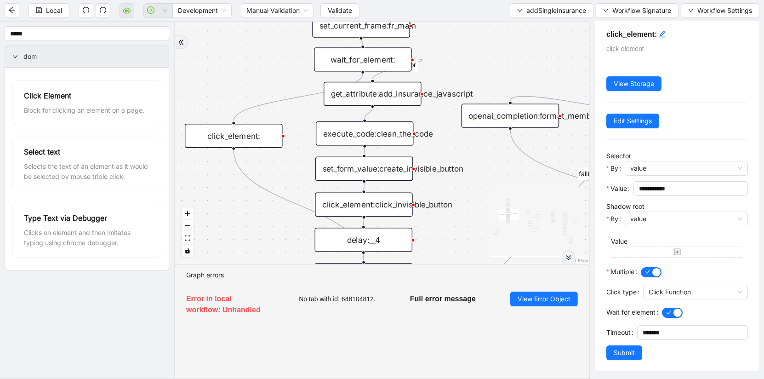
click at [392, 88] on div "get_attribute:add_insurance_javascript" at bounding box center [373, 94] width 98 height 24
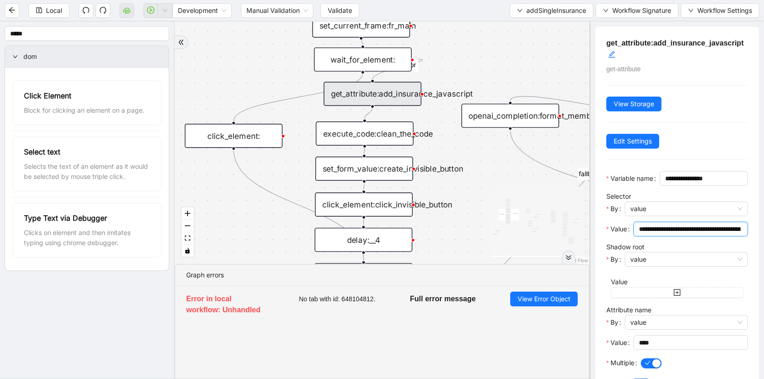
click at [672, 234] on input "**********" at bounding box center [690, 229] width 102 height 10
click at [268, 140] on div "click_element:" at bounding box center [234, 136] width 98 height 24
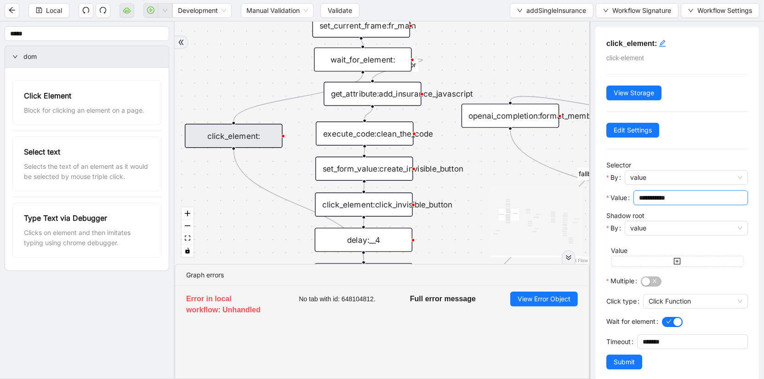
click at [675, 194] on input "**********" at bounding box center [690, 198] width 102 height 10
paste input "**********"
type input "**********"
click at [654, 284] on span "button" at bounding box center [651, 281] width 21 height 10
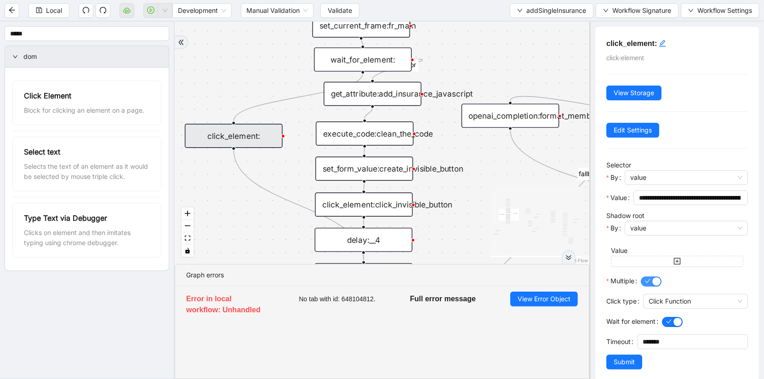
scroll to position [9, 0]
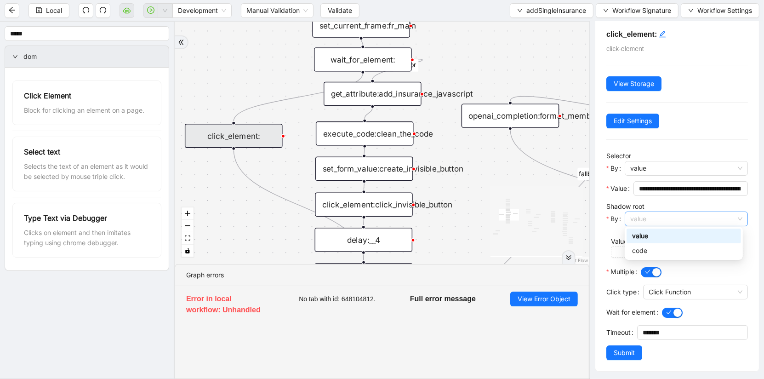
click at [662, 217] on span "value" at bounding box center [686, 219] width 112 height 14
click at [702, 181] on span "**********" at bounding box center [691, 188] width 114 height 15
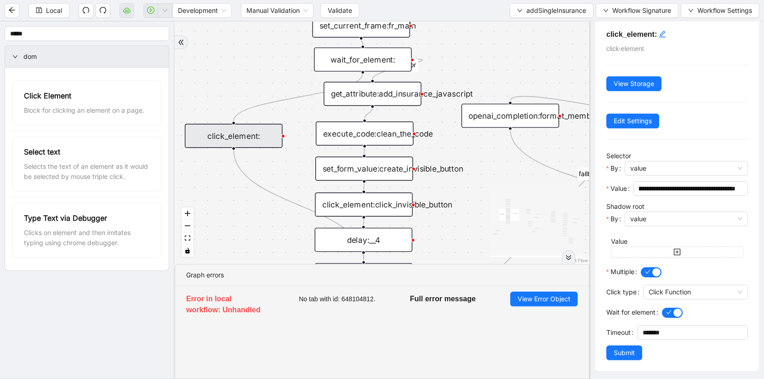
scroll to position [0, 0]
click at [689, 151] on div "**********" at bounding box center [677, 176] width 142 height 51
click at [674, 183] on input "**********" at bounding box center [687, 188] width 97 height 10
click at [707, 137] on div "**********" at bounding box center [677, 194] width 164 height 354
click at [716, 190] on input "**********" at bounding box center [687, 188] width 97 height 10
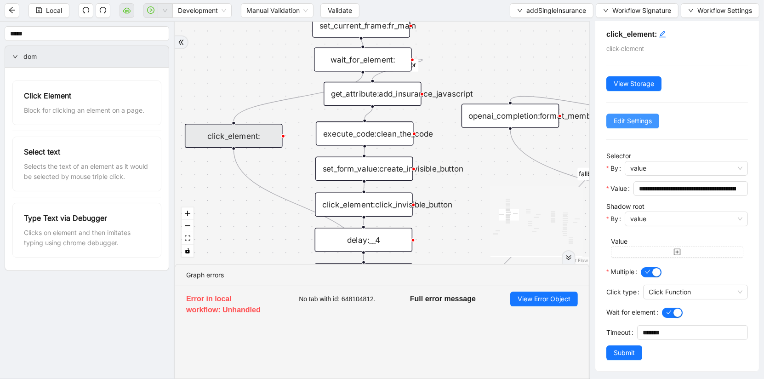
click at [640, 120] on span "Edit Settings" at bounding box center [633, 121] width 38 height 10
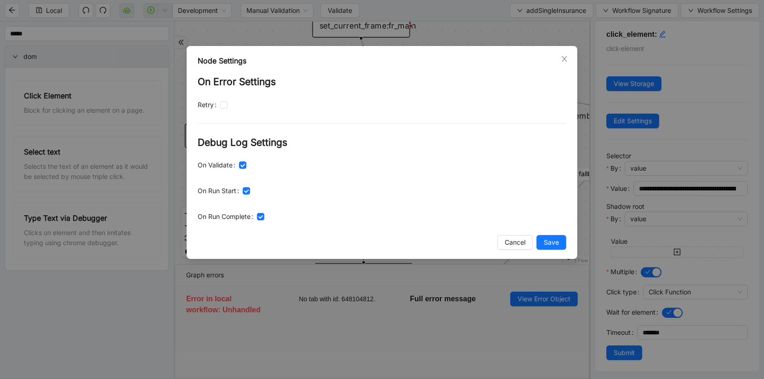
click at [659, 110] on div "Node Settings On Error Settings Retry Debug Log Settings On Validate On Run Sta…" at bounding box center [382, 189] width 764 height 379
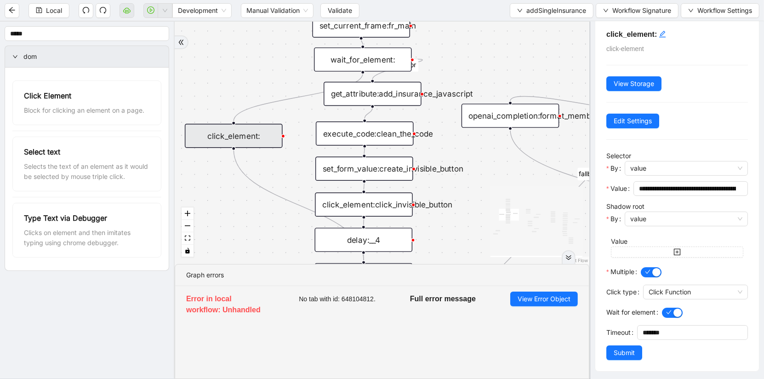
click at [20, 52] on div at bounding box center [17, 56] width 11 height 10
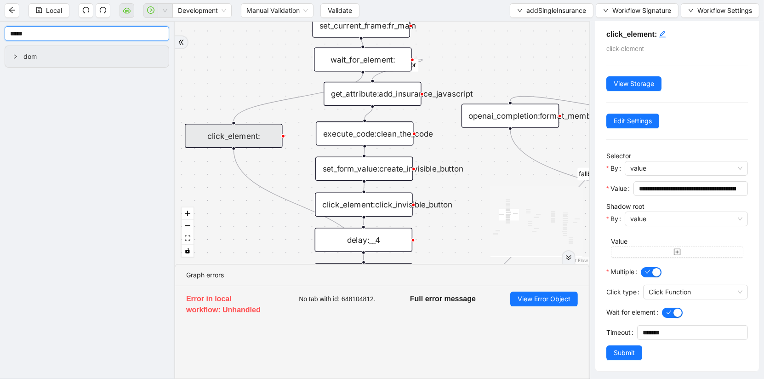
drag, startPoint x: 39, startPoint y: 30, endPoint x: -8, endPoint y: 30, distance: 46.9
click at [0, 30] on html "Local Development Manual Validation Validate addSingleInsurance Workflow Signat…" at bounding box center [382, 189] width 764 height 379
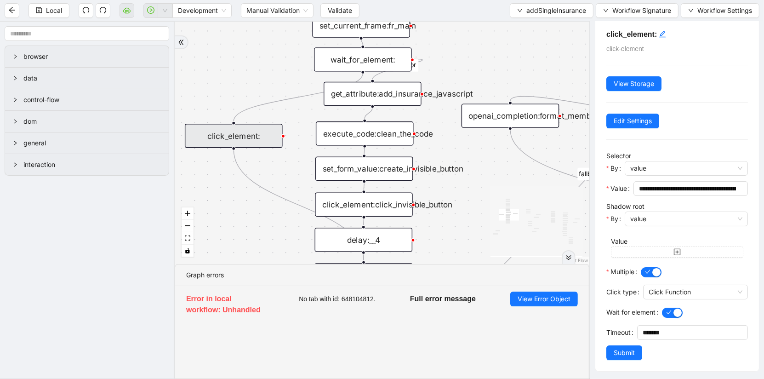
click at [53, 55] on span "browser" at bounding box center [92, 56] width 138 height 10
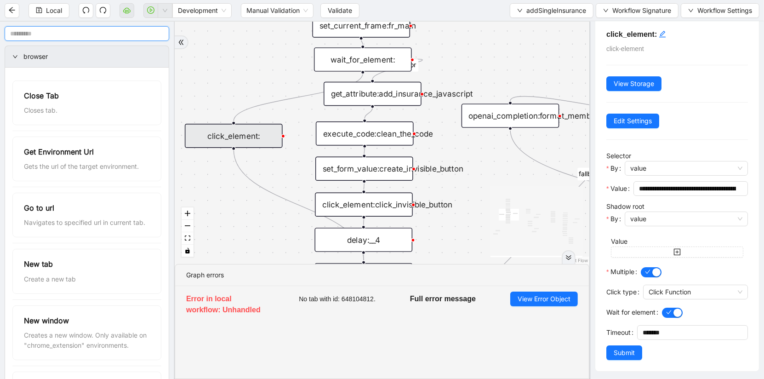
click at [70, 36] on input "text" at bounding box center [87, 33] width 165 height 15
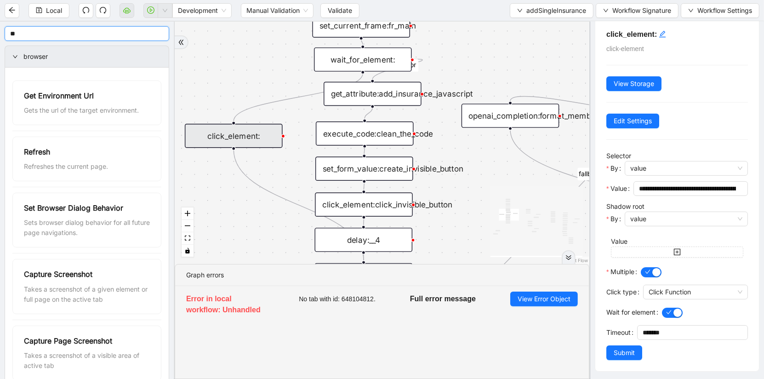
type input "*"
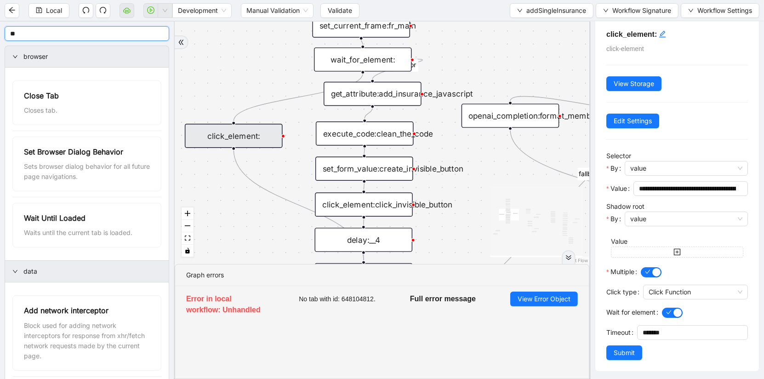
type input "*"
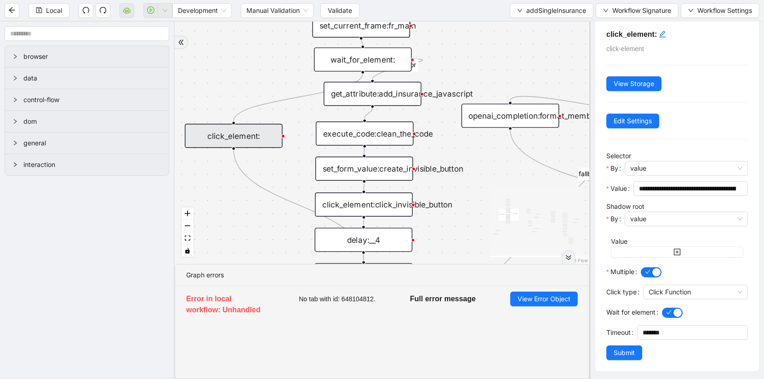
click at [61, 166] on span "interaction" at bounding box center [92, 165] width 138 height 10
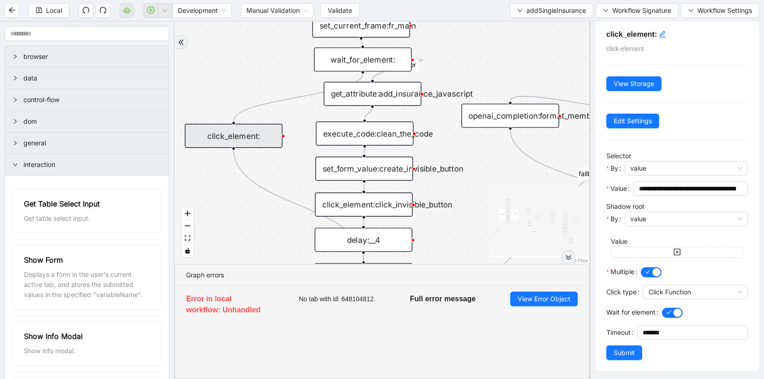
click at [58, 149] on div "general" at bounding box center [87, 142] width 164 height 21
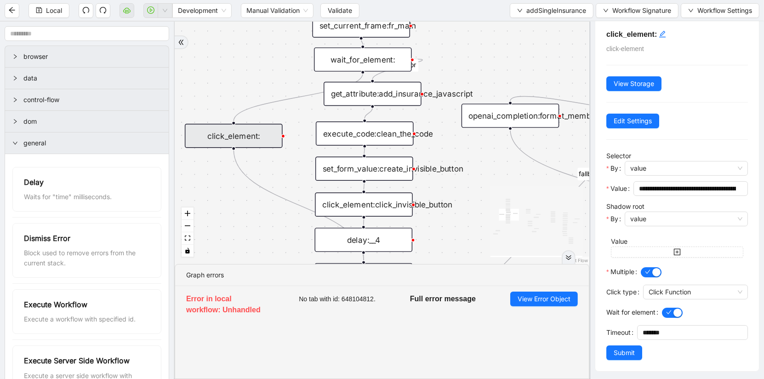
click at [49, 120] on span "dom" at bounding box center [92, 121] width 138 height 10
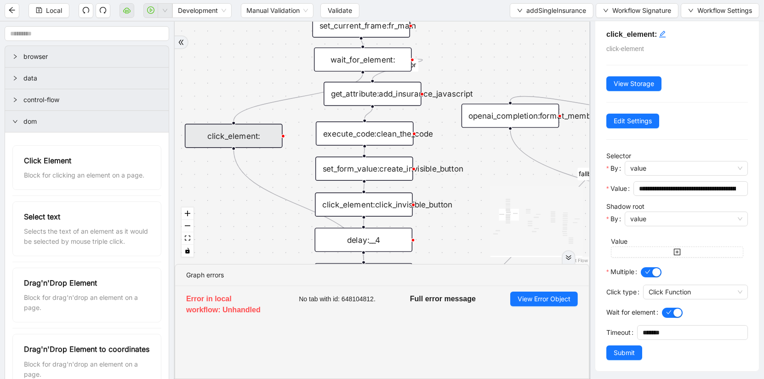
click at [43, 91] on div "control-flow" at bounding box center [87, 99] width 164 height 21
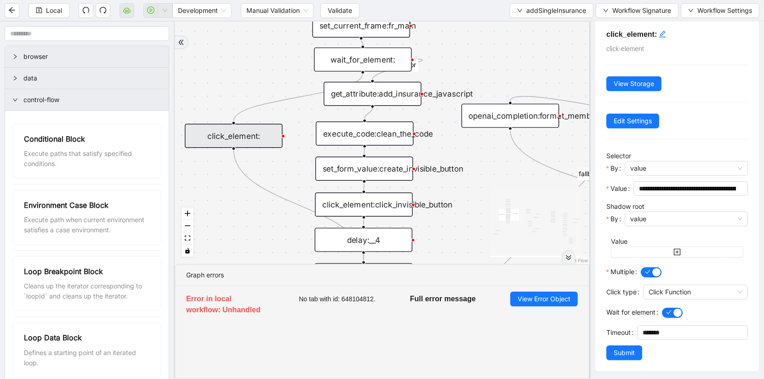
click at [40, 77] on span "data" at bounding box center [92, 78] width 138 height 10
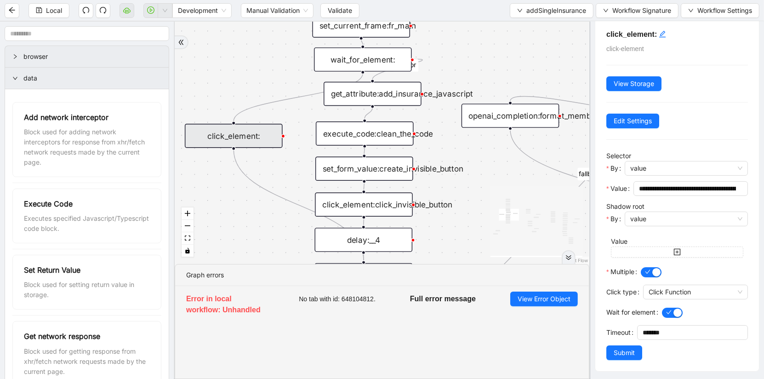
click at [33, 59] on span "browser" at bounding box center [92, 56] width 138 height 10
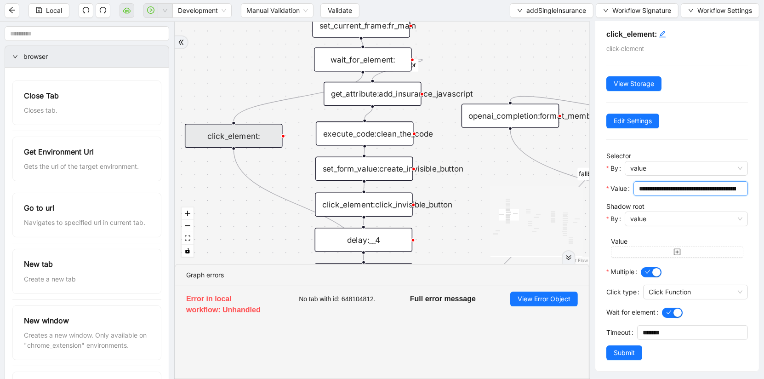
click at [703, 183] on input "**********" at bounding box center [687, 188] width 97 height 10
drag, startPoint x: 698, startPoint y: 189, endPoint x: 764, endPoint y: 189, distance: 66.7
click at [764, 189] on div "**********" at bounding box center [676, 200] width 175 height 357
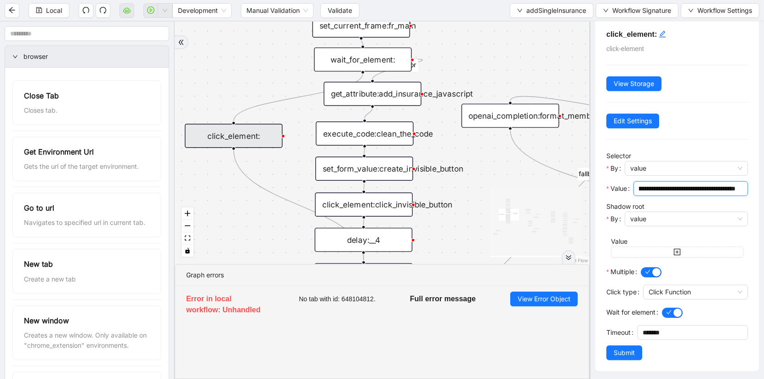
type input "**********"
click at [644, 200] on div at bounding box center [691, 199] width 114 height 6
drag, startPoint x: 698, startPoint y: 184, endPoint x: 752, endPoint y: 186, distance: 54.7
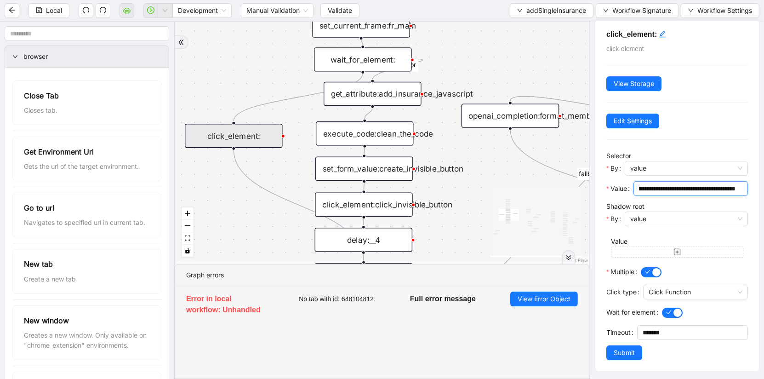
click at [752, 186] on div "**********" at bounding box center [677, 194] width 164 height 354
click at [629, 348] on span "Submit" at bounding box center [624, 353] width 21 height 10
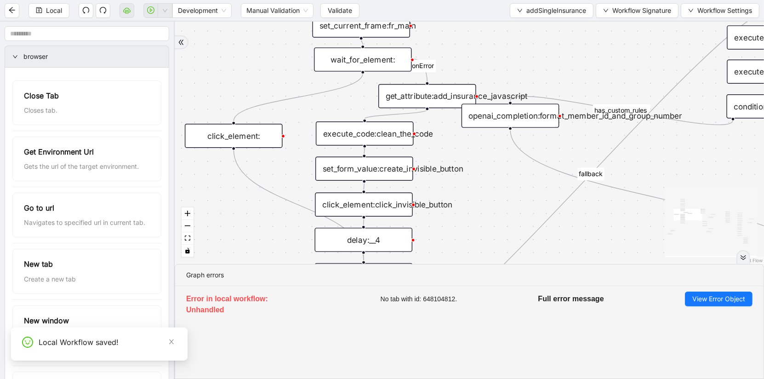
drag, startPoint x: 376, startPoint y: 99, endPoint x: 430, endPoint y: 103, distance: 54.4
click at [430, 103] on div "get_attribute:add_insurance_javascript" at bounding box center [427, 96] width 98 height 24
click at [569, 12] on span "addSingleInsurance" at bounding box center [556, 11] width 60 height 10
click at [338, 10] on span "Validate" at bounding box center [340, 11] width 24 height 10
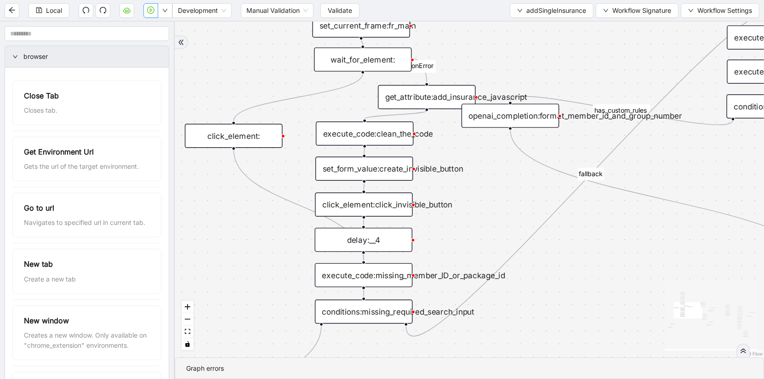
click at [150, 8] on icon "play-circle" at bounding box center [150, 9] width 7 height 7
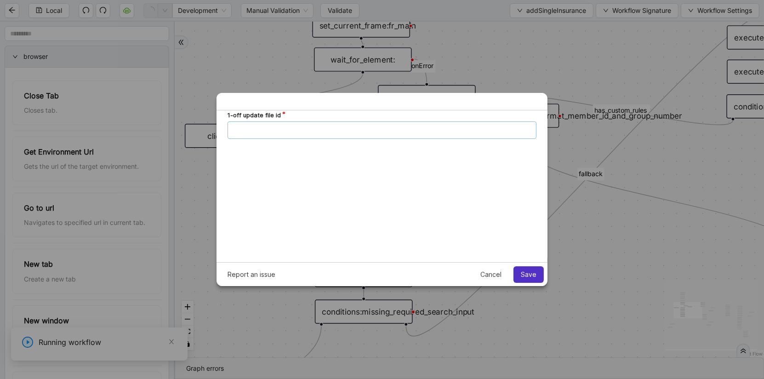
click at [395, 129] on input "1-off update file id" at bounding box center [381, 129] width 309 height 17
type input "**********"
click at [534, 273] on span "Save" at bounding box center [529, 274] width 16 height 7
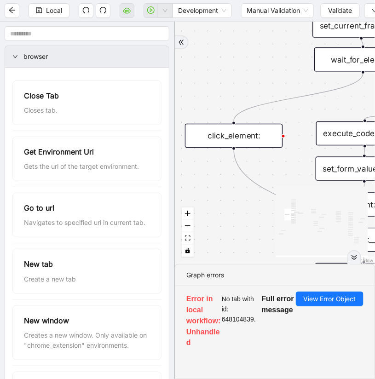
click at [266, 189] on icon "Edge from click_element: to execute_code:missing_member_ID_or_package_id" at bounding box center [299, 204] width 130 height 111
click at [303, 94] on icon "Edge from wait_for_element: to click_element:" at bounding box center [298, 97] width 129 height 48
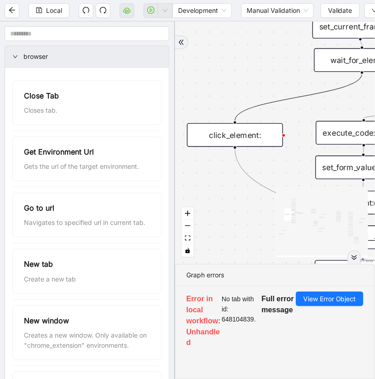
click at [269, 84] on div "is_missing_values has_custom_rules success success success fallback fallback su…" at bounding box center [275, 143] width 200 height 242
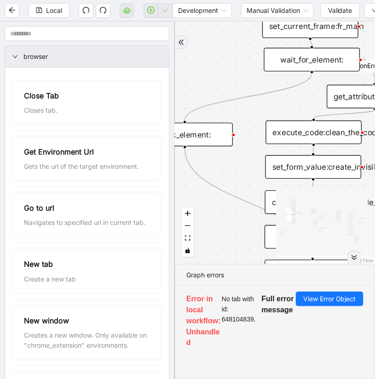
drag, startPoint x: 235, startPoint y: 78, endPoint x: 180, endPoint y: 77, distance: 55.2
click at [180, 77] on div "is_missing_values has_custom_rules success success success fallback fallback su…" at bounding box center [275, 143] width 200 height 242
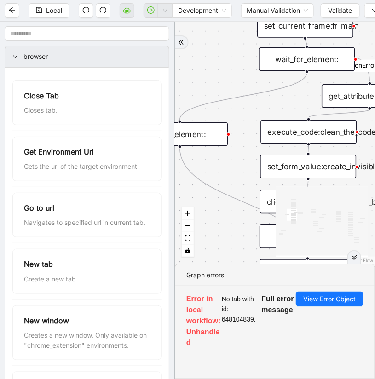
click at [368, 78] on icon "Edge from wait_for_element: to get_attribute:add_insurance_javascript" at bounding box center [363, 70] width 12 height 23
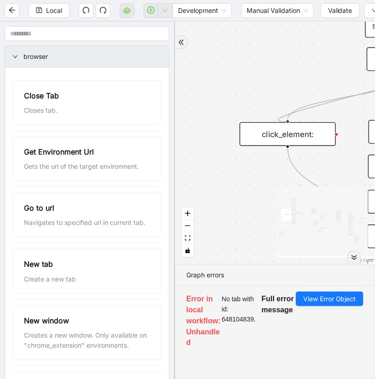
drag, startPoint x: 355, startPoint y: 60, endPoint x: 280, endPoint y: 203, distance: 161.9
click at [309, 139] on div "click_element:" at bounding box center [288, 134] width 96 height 24
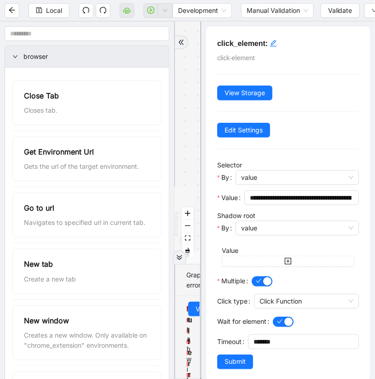
click at [309, 139] on section "browser Close Tab Closes tab. Get Environment Url Gets the url of the target en…" at bounding box center [187, 200] width 375 height 357
click at [273, 40] on icon "edit" at bounding box center [272, 43] width 7 height 7
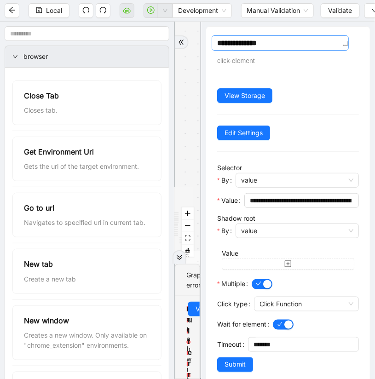
type textarea "**********"
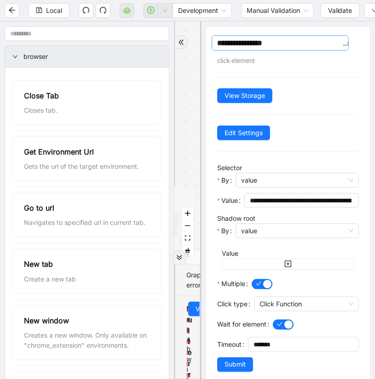
type textarea "**********"
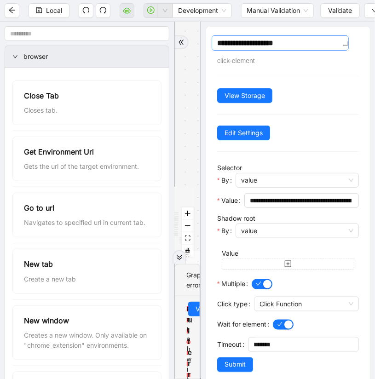
type textarea "**********"
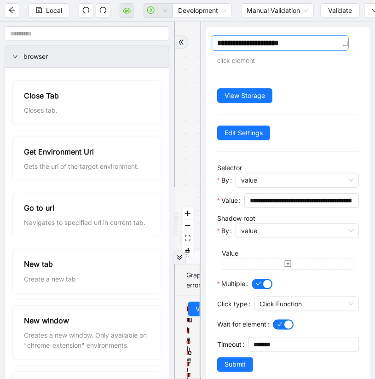
type textarea "**********"
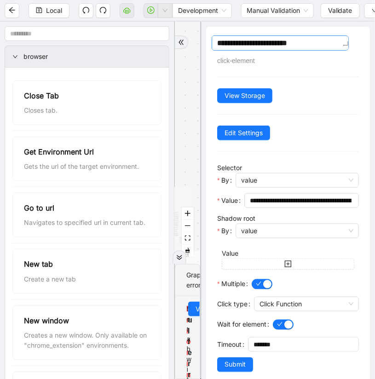
type textarea "**********"
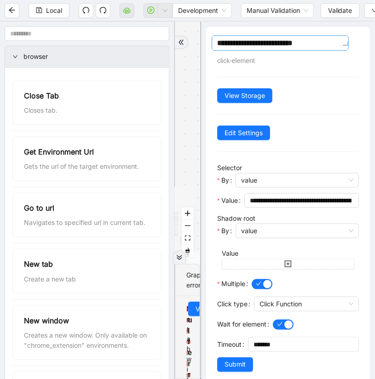
type textarea "**********"
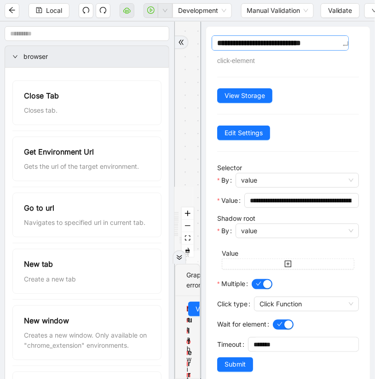
type textarea "**********"
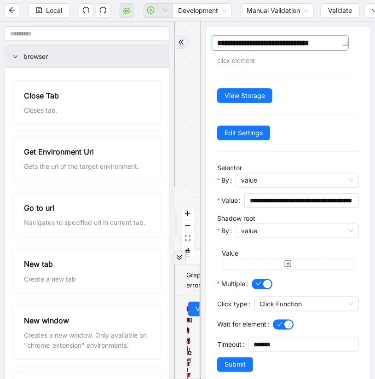
type textarea "**********"
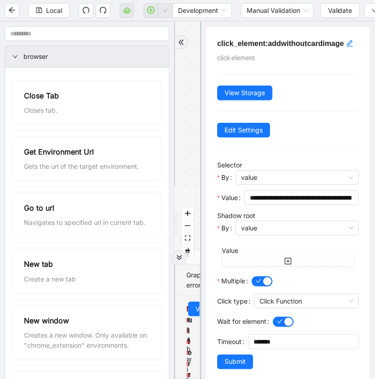
click at [194, 89] on div "is_missing_values has_custom_rules success success success fallback fallback su…" at bounding box center [187, 143] width 25 height 242
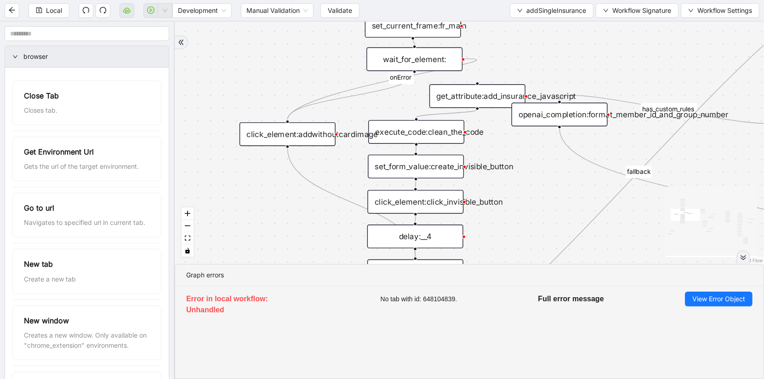
click at [557, 75] on div "is_missing_values has_custom_rules success success success fallback fallback su…" at bounding box center [469, 143] width 589 height 242
click at [550, 17] on button "addSingleInsurance" at bounding box center [552, 10] width 84 height 15
click at [52, 11] on span "Local" at bounding box center [54, 11] width 16 height 10
click at [341, 6] on span "Validate" at bounding box center [340, 11] width 24 height 10
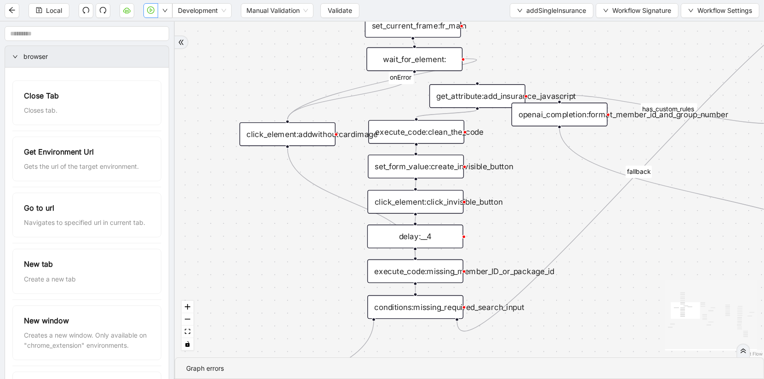
click at [153, 9] on icon "play-circle" at bounding box center [150, 9] width 7 height 7
click at [212, 11] on span "Development" at bounding box center [202, 11] width 48 height 14
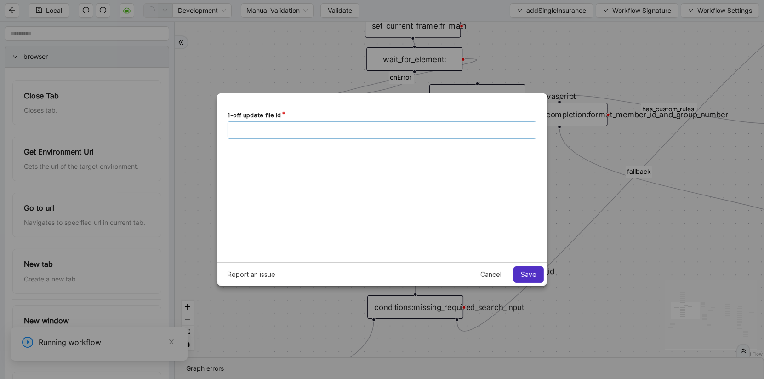
click at [306, 127] on input "1-off update file id" at bounding box center [381, 129] width 309 height 17
type input "**********"
click at [536, 266] on button "Save" at bounding box center [529, 274] width 30 height 17
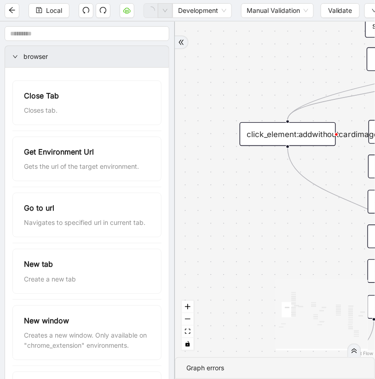
click at [300, 91] on div "is_missing_values has_custom_rules success success success fallback fallback su…" at bounding box center [275, 190] width 200 height 336
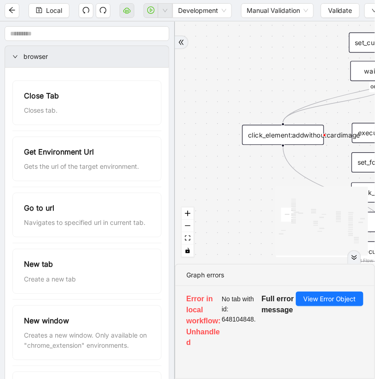
click at [255, 183] on div "is_missing_values has_custom_rules success success success fallback fallback su…" at bounding box center [275, 143] width 200 height 242
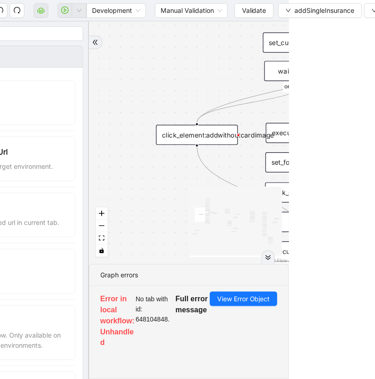
click at [255, 183] on div "is_missing_values has_custom_rules success success success fallback fallback su…" at bounding box center [189, 143] width 200 height 242
click at [202, 187] on icon "React Flow mini map" at bounding box center [236, 221] width 92 height 69
click at [210, 57] on div "is_missing_values has_custom_rules success success success fallback fallback su…" at bounding box center [189, 143] width 200 height 242
click at [275, 39] on div "set_current_frame:fr_main" at bounding box center [304, 43] width 82 height 20
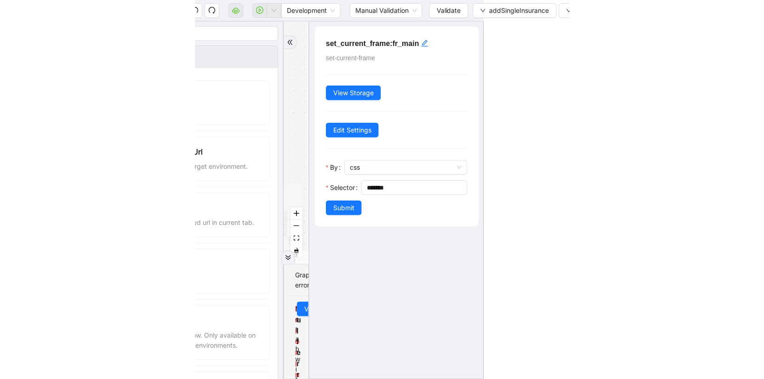
scroll to position [0, 0]
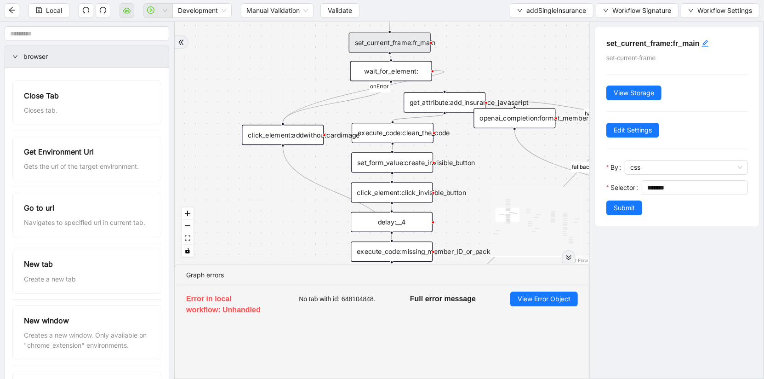
click at [537, 214] on rect at bounding box center [538, 214] width 5 height 1
click at [547, 67] on div "is_missing_values has_custom_rules success success success fallback fallback su…" at bounding box center [382, 143] width 415 height 242
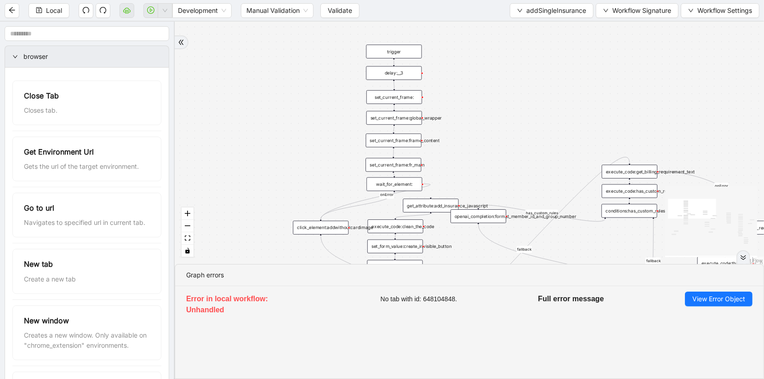
drag, startPoint x: 325, startPoint y: 100, endPoint x: 315, endPoint y: 223, distance: 123.6
click at [316, 223] on div "is_missing_values has_custom_rules success success success fallback fallback su…" at bounding box center [469, 143] width 589 height 242
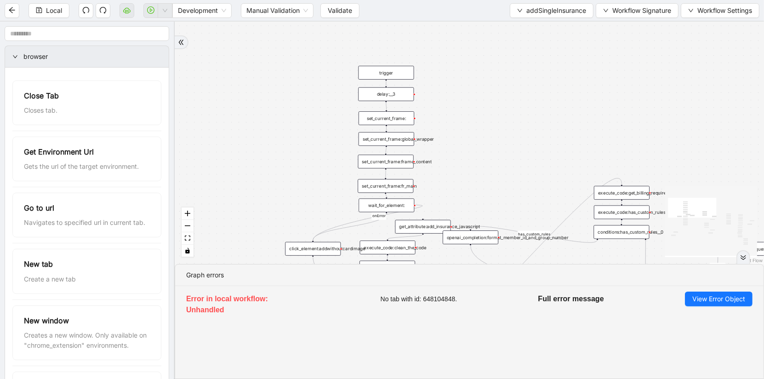
click at [385, 139] on div "set_current_frame:global_wrapper" at bounding box center [387, 139] width 56 height 14
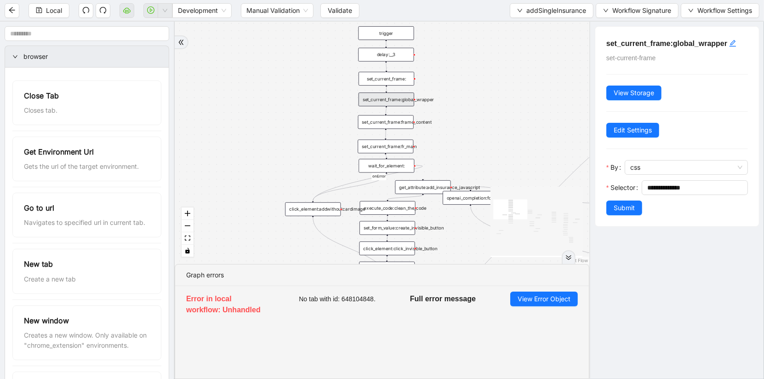
drag, startPoint x: 482, startPoint y: 164, endPoint x: 482, endPoint y: 124, distance: 40.0
click at [482, 123] on div "is_missing_values has_custom_rules success success success fallback fallback su…" at bounding box center [382, 143] width 415 height 242
click at [554, 17] on button "addSingleInsurance" at bounding box center [552, 10] width 84 height 15
click at [548, 25] on span "Select" at bounding box center [550, 28] width 69 height 10
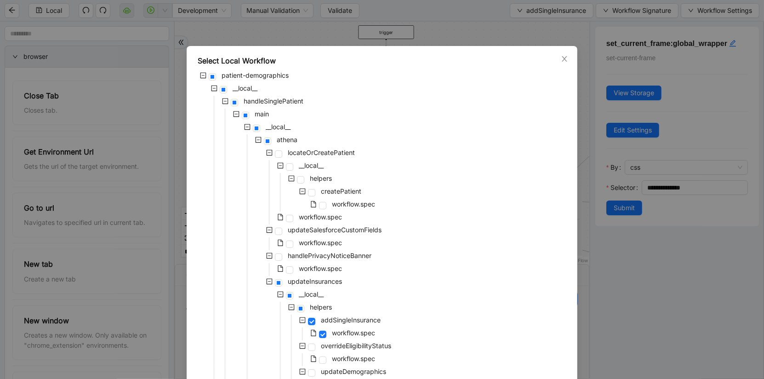
scroll to position [697, 0]
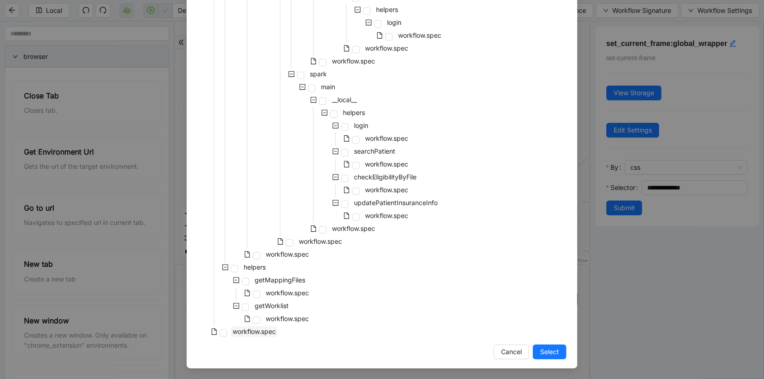
click at [254, 329] on span "workflow.spec" at bounding box center [254, 331] width 43 height 8
click at [552, 356] on span "Select" at bounding box center [549, 352] width 19 height 10
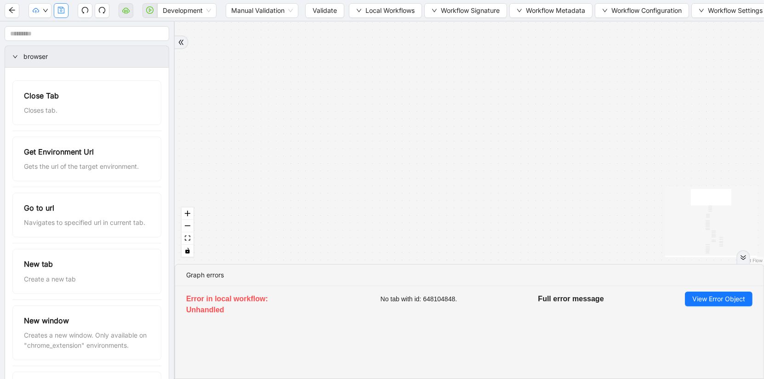
click at [58, 11] on icon "save" at bounding box center [61, 10] width 6 height 6
click at [43, 11] on icon "down" at bounding box center [46, 11] width 6 height 6
click at [326, 14] on span "Validate" at bounding box center [325, 11] width 24 height 10
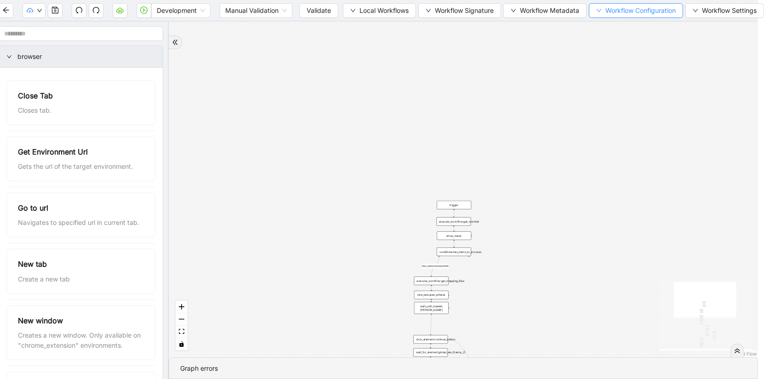
scroll to position [0, 0]
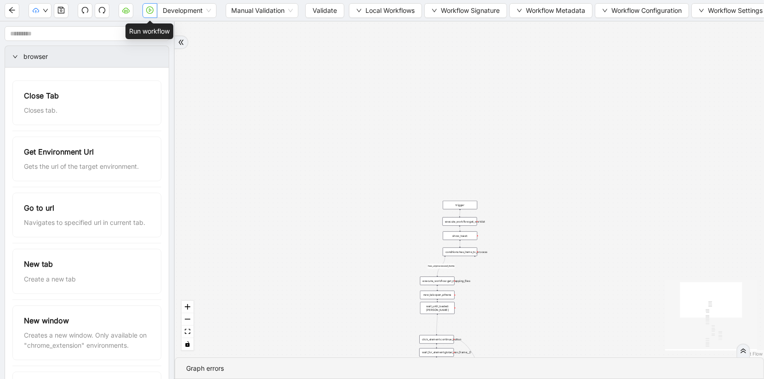
click at [146, 12] on button "button" at bounding box center [150, 10] width 15 height 15
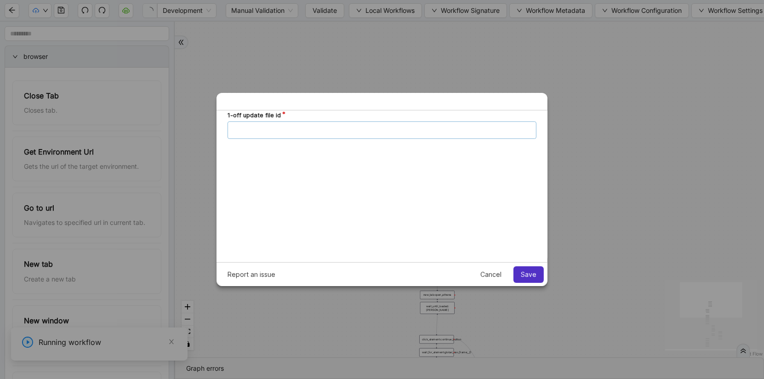
click at [276, 135] on input "1-off update file id" at bounding box center [381, 129] width 309 height 17
type input "**********"
click at [532, 278] on button "Save" at bounding box center [529, 274] width 30 height 17
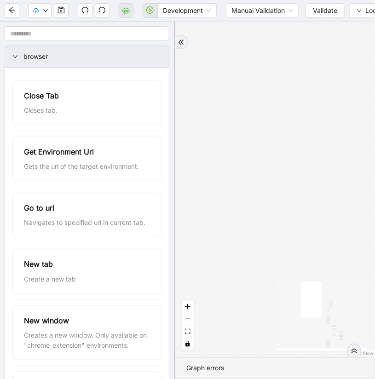
click at [230, 135] on div "has_unprocessed_items onError onError onError onError onError onError trigger l…" at bounding box center [275, 190] width 200 height 336
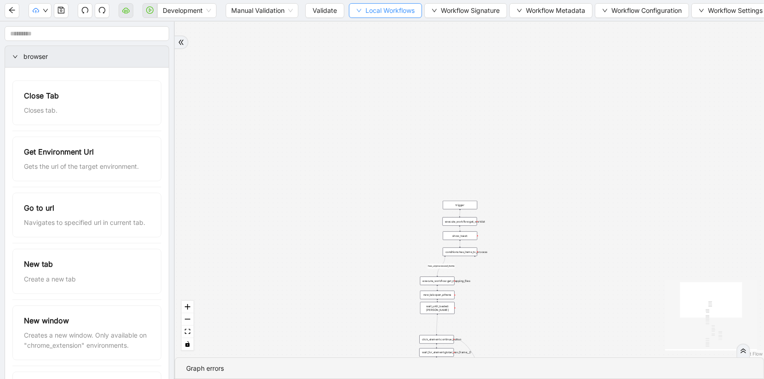
click at [375, 6] on span "Local Workflows" at bounding box center [390, 11] width 49 height 10
click at [367, 26] on span "Select" at bounding box center [384, 28] width 59 height 10
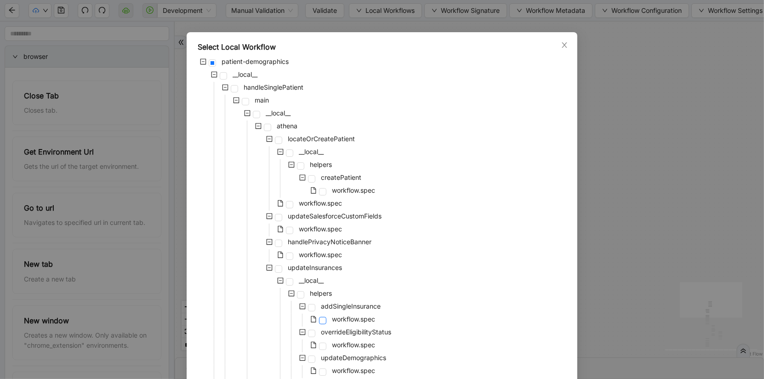
click at [326, 320] on span at bounding box center [322, 320] width 7 height 7
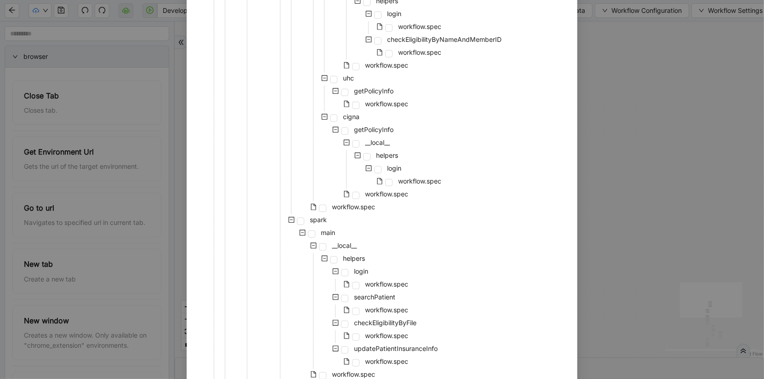
scroll to position [697, 0]
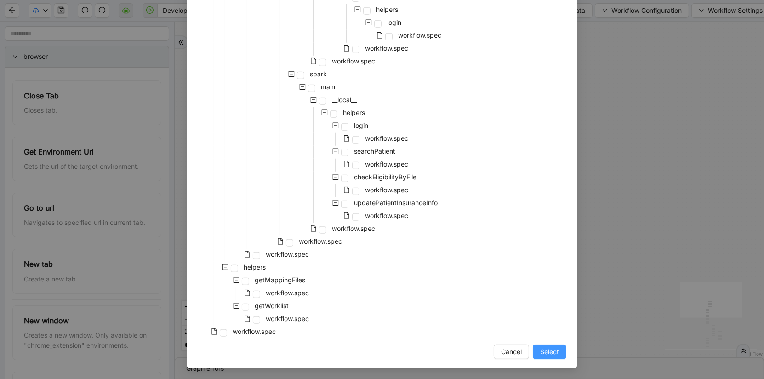
click at [557, 355] on span "Select" at bounding box center [549, 352] width 19 height 10
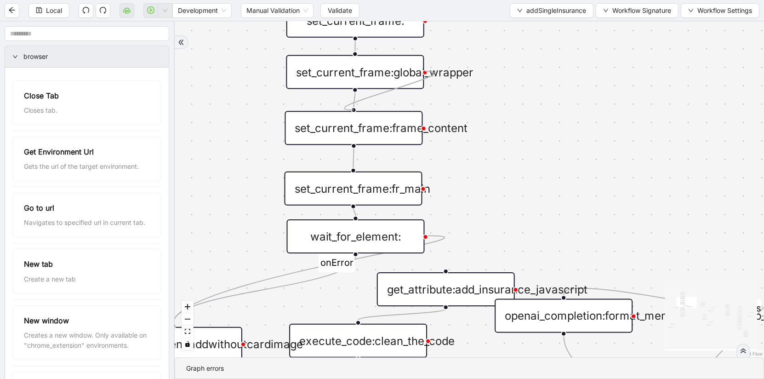
drag, startPoint x: 425, startPoint y: 73, endPoint x: 423, endPoint y: 129, distance: 56.6
drag, startPoint x: 423, startPoint y: 129, endPoint x: 356, endPoint y: 219, distance: 112.7
click at [350, 169] on div "is_missing_values has_custom_rules success success success fallback fallback su…" at bounding box center [469, 190] width 589 height 336
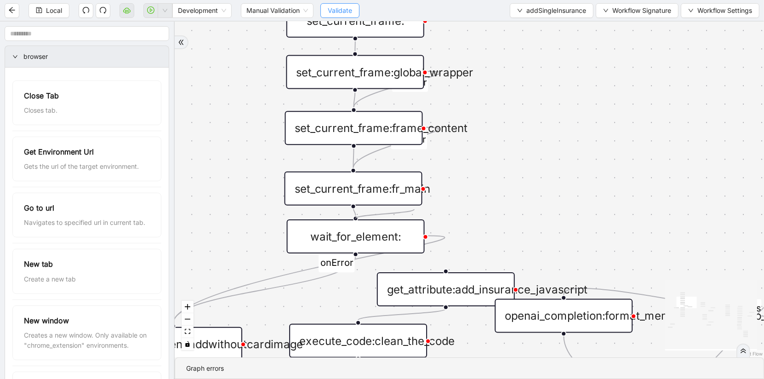
drag, startPoint x: 356, startPoint y: 219, endPoint x: 338, endPoint y: 14, distance: 205.8
click at [338, 14] on div "Local Development Manual Validation Validate addSingleInsurance Workflow Signat…" at bounding box center [382, 189] width 764 height 379
click at [342, 15] on span "Validate" at bounding box center [340, 11] width 24 height 10
click at [150, 9] on icon "play-circle" at bounding box center [150, 9] width 7 height 7
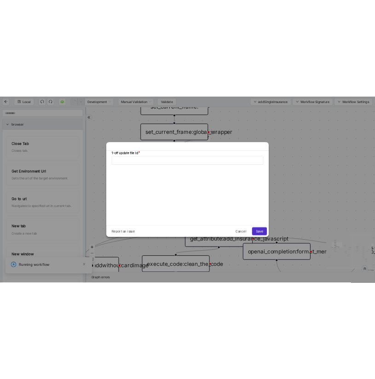
scroll to position [0, 0]
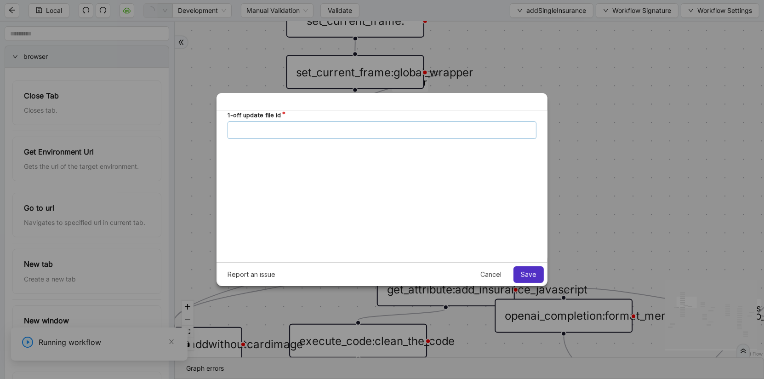
click at [318, 131] on input "1-off update file id" at bounding box center [381, 129] width 309 height 17
type input "**********"
click at [526, 271] on span "Save" at bounding box center [529, 274] width 16 height 7
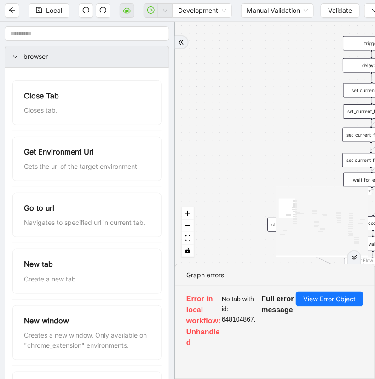
click at [249, 179] on div "is_missing_values has_custom_rules success success success fallback fallback su…" at bounding box center [275, 143] width 200 height 242
click at [287, 164] on div "is_missing_values has_custom_rules success success success fallback fallback su…" at bounding box center [275, 143] width 200 height 242
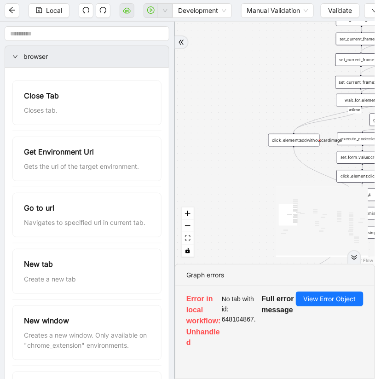
drag, startPoint x: 286, startPoint y: 163, endPoint x: 280, endPoint y: 68, distance: 95.4
click at [280, 68] on div "is_missing_values has_custom_rules success success success fallback fallback su…" at bounding box center [275, 143] width 200 height 242
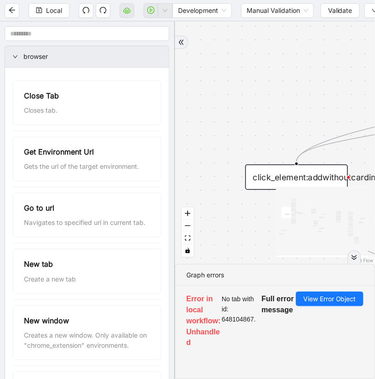
click at [304, 179] on div "click_element:addwithoutcardimage" at bounding box center [296, 177] width 103 height 25
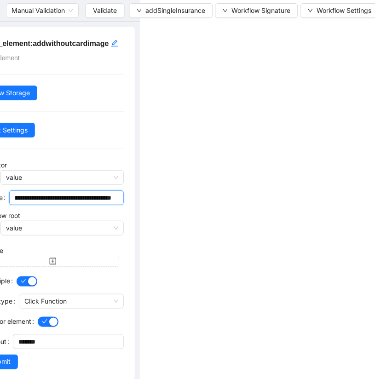
scroll to position [0, 347]
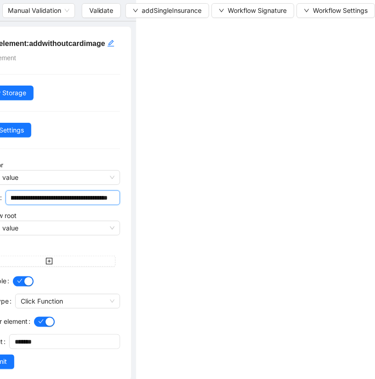
drag, startPoint x: 269, startPoint y: 197, endPoint x: 401, endPoint y: 198, distance: 132.9
click at [94, 196] on input "**********" at bounding box center [59, 198] width 97 height 10
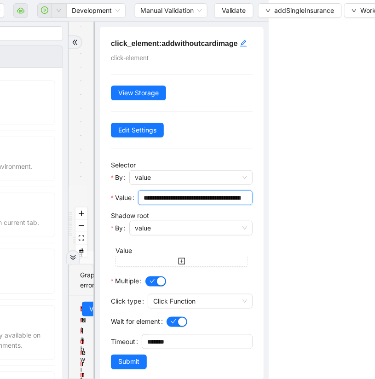
scroll to position [0, 0]
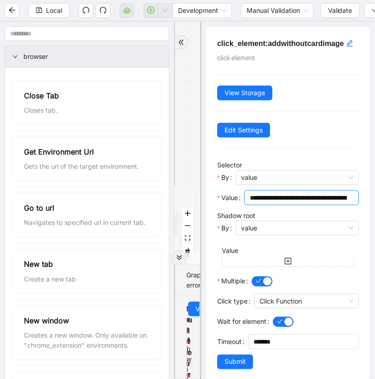
drag, startPoint x: 52, startPoint y: 197, endPoint x: -7, endPoint y: 197, distance: 59.3
click at [0, 197] on html "Local Development Manual Validation Validate addSingleInsurance Workflow Signat…" at bounding box center [187, 189] width 375 height 379
click at [277, 200] on input "**********" at bounding box center [298, 198] width 97 height 10
click at [338, 197] on input "**********" at bounding box center [298, 198] width 97 height 10
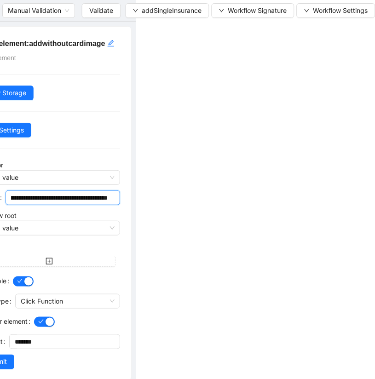
drag, startPoint x: 338, startPoint y: 197, endPoint x: 474, endPoint y: 196, distance: 136.1
type input "**********"
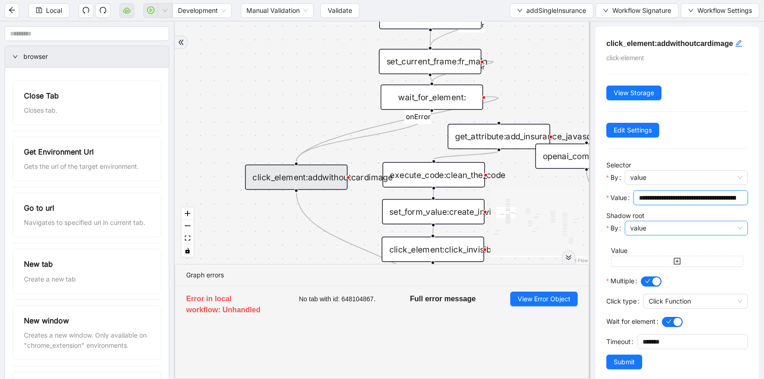
scroll to position [9, 0]
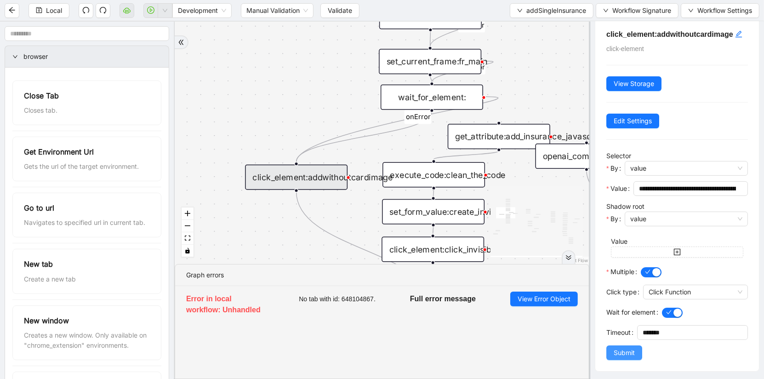
click at [620, 355] on span "Submit" at bounding box center [624, 353] width 21 height 10
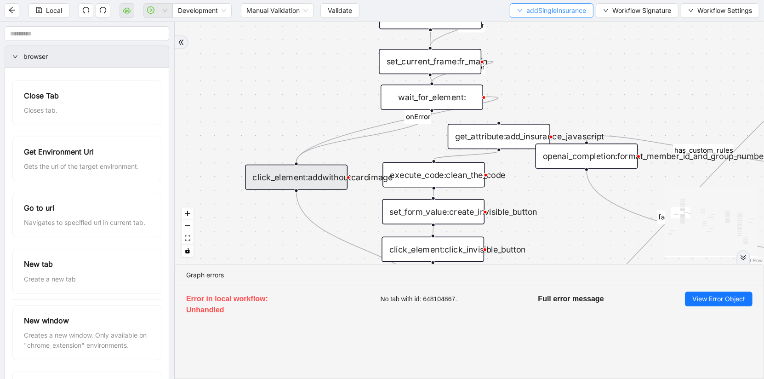
scroll to position [0, 0]
click at [323, 178] on div "click_element:addwithoutcardimage" at bounding box center [296, 177] width 103 height 25
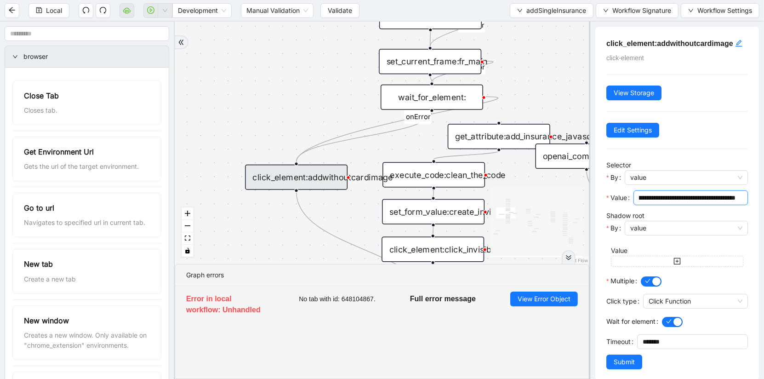
scroll to position [0, 345]
drag, startPoint x: 655, startPoint y: 194, endPoint x: 764, endPoint y: 198, distance: 109.5
click at [764, 198] on div "**********" at bounding box center [676, 200] width 175 height 357
click at [303, 92] on div "is_missing_values has_custom_rules success success success fallback fallback su…" at bounding box center [382, 143] width 415 height 242
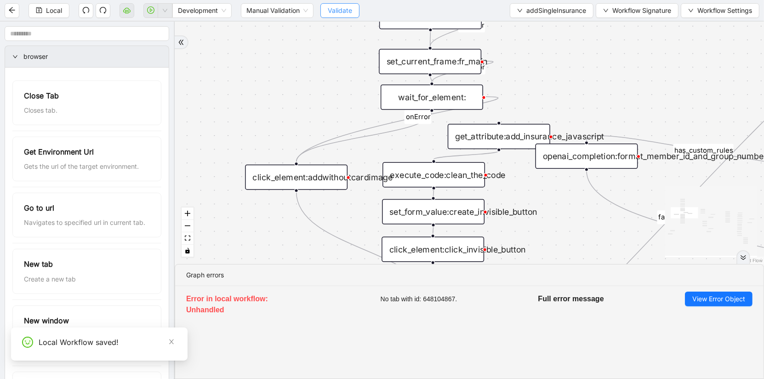
click at [341, 7] on span "Validate" at bounding box center [340, 11] width 24 height 10
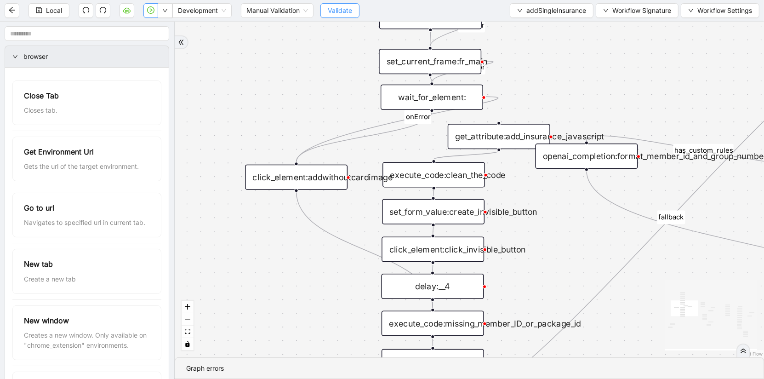
click at [334, 13] on span "Validate" at bounding box center [340, 11] width 24 height 10
click at [152, 12] on icon "play-circle" at bounding box center [150, 9] width 7 height 7
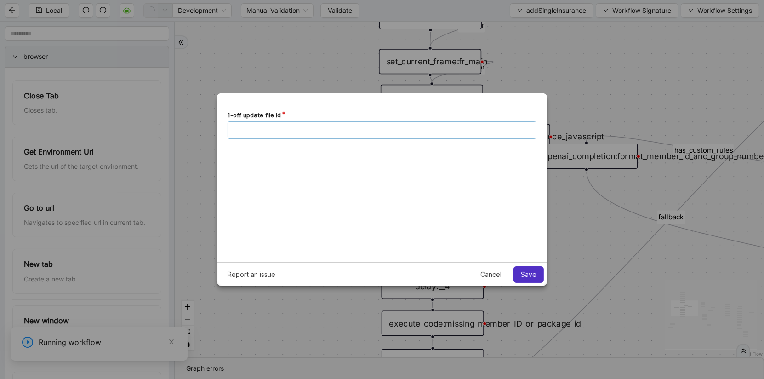
click at [321, 126] on input "1-off update file id" at bounding box center [381, 129] width 309 height 17
type input "**********"
click at [524, 271] on span "Save" at bounding box center [529, 274] width 16 height 7
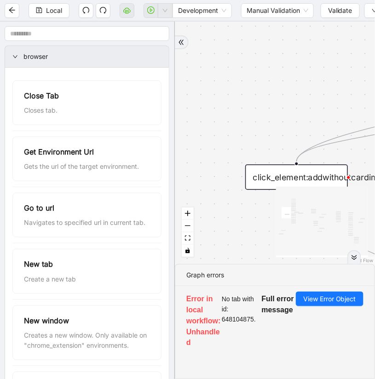
click at [299, 172] on div "click_element:addwithoutcardimage" at bounding box center [296, 177] width 103 height 25
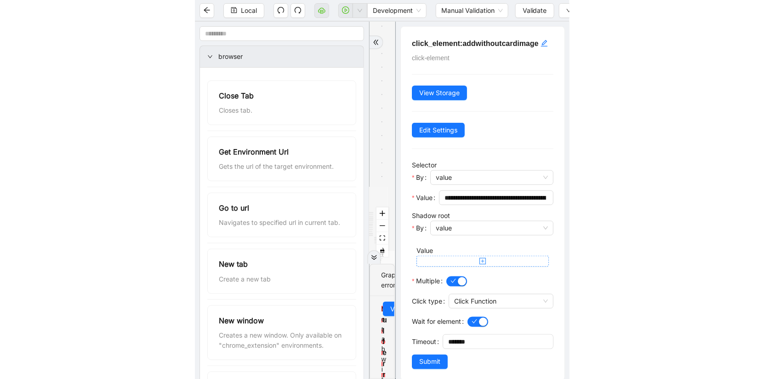
scroll to position [9, 0]
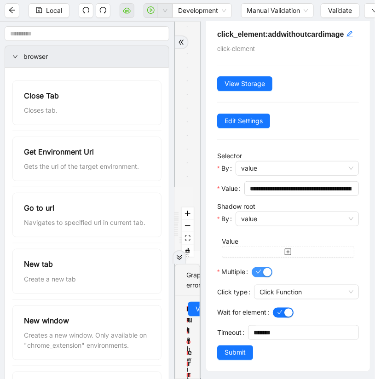
click at [264, 269] on div "button" at bounding box center [267, 272] width 8 height 8
click at [235, 350] on span "Submit" at bounding box center [234, 353] width 21 height 10
click at [309, 183] on div "**********" at bounding box center [287, 200] width 175 height 357
click at [283, 191] on div "**********" at bounding box center [287, 200] width 175 height 357
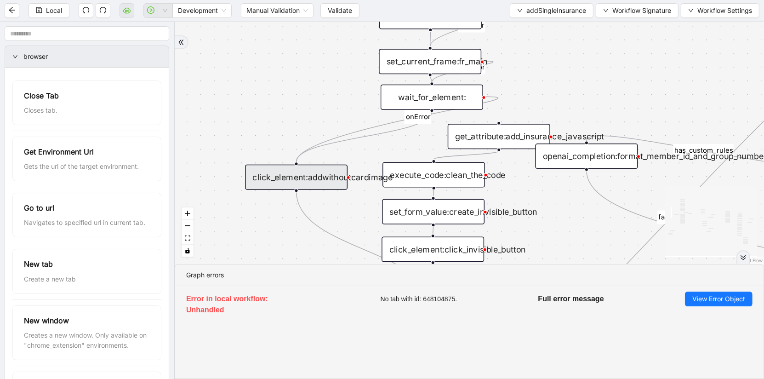
scroll to position [0, 0]
click at [340, 173] on div "click_element:addwithoutcardimage" at bounding box center [296, 177] width 103 height 25
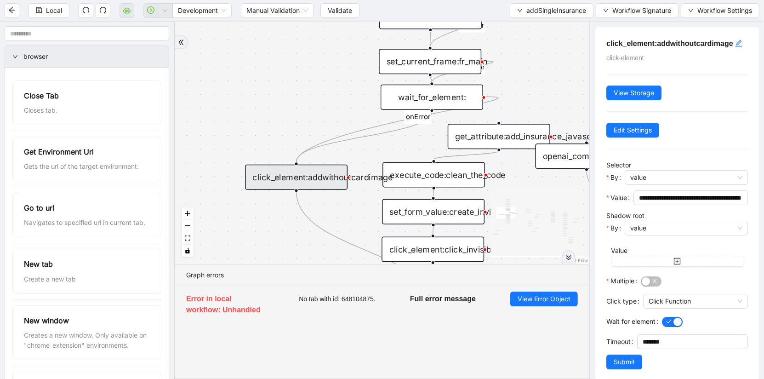
click at [337, 105] on div "is_missing_values has_custom_rules success success success fallback fallback su…" at bounding box center [382, 143] width 415 height 242
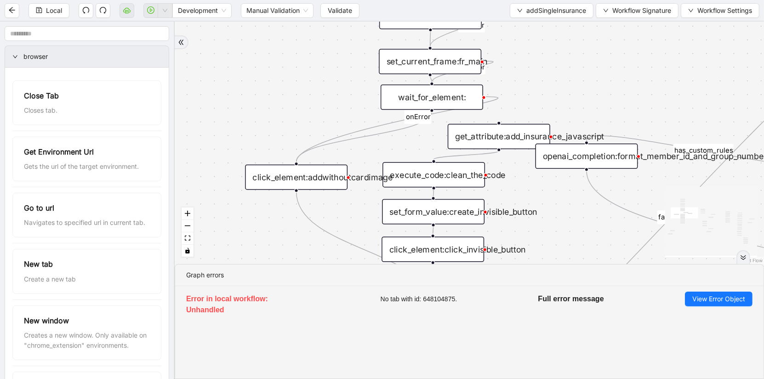
click at [494, 63] on icon "Edge from set_current_frame:fr_main to wait_for_element:" at bounding box center [463, 71] width 62 height 21
click at [491, 68] on icon "Edge from set_current_frame:fr_main to wait_for_element:" at bounding box center [463, 71] width 62 height 21
click at [492, 74] on div "is_missing_values has_custom_rules success success success fallback fallback su…" at bounding box center [469, 143] width 589 height 242
click at [401, 68] on div "set_current_frame:fr_main" at bounding box center [430, 61] width 103 height 25
drag, startPoint x: 402, startPoint y: 67, endPoint x: 369, endPoint y: 58, distance: 34.4
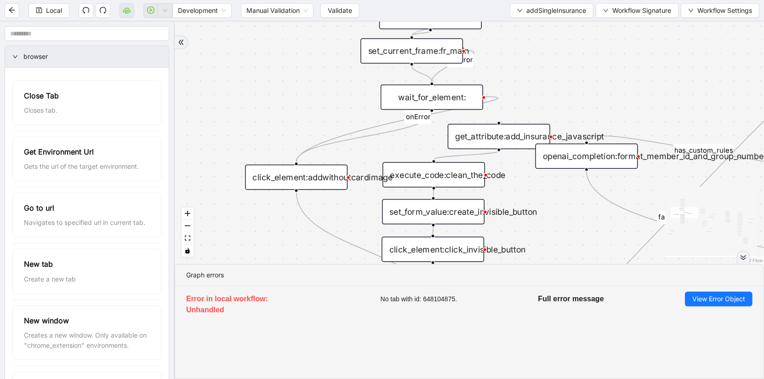
click at [369, 58] on div "set_current_frame:fr_main" at bounding box center [411, 50] width 103 height 25
click at [434, 75] on icon "Edge from set_current_frame:fr_main to wait_for_element:" at bounding box center [444, 66] width 25 height 29
click at [492, 102] on icon "Edge from wait_for_element: to click_element:addwithoutcardimage" at bounding box center [398, 129] width 202 height 65
drag, startPoint x: 469, startPoint y: 101, endPoint x: 441, endPoint y: 100, distance: 27.1
click at [440, 100] on div "wait_for_element:" at bounding box center [405, 97] width 103 height 25
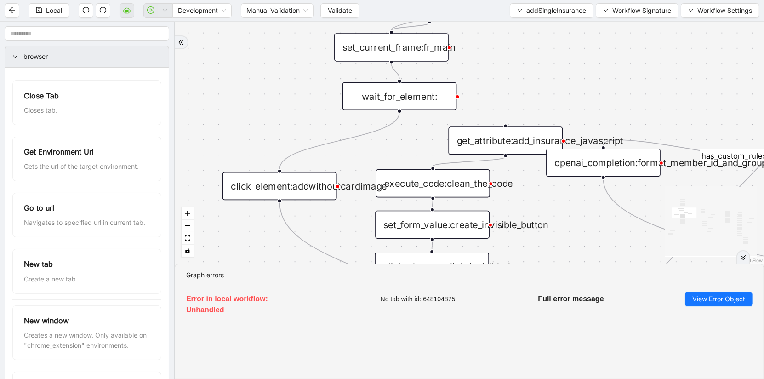
drag, startPoint x: 419, startPoint y: 40, endPoint x: 429, endPoint y: 48, distance: 11.8
click at [429, 47] on div "set_current_frame:fr_main" at bounding box center [391, 47] width 114 height 28
drag, startPoint x: 429, startPoint y: 48, endPoint x: 442, endPoint y: 63, distance: 20.2
click at [442, 63] on div "set_current_frame:fr_main" at bounding box center [414, 70] width 114 height 28
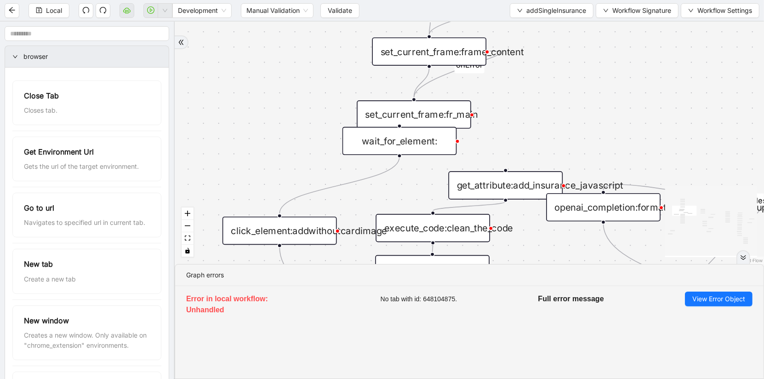
drag, startPoint x: 513, startPoint y: 54, endPoint x: 508, endPoint y: 143, distance: 88.5
click at [508, 142] on div "is_missing_values has_custom_rules success success success fallback fallback su…" at bounding box center [469, 143] width 589 height 242
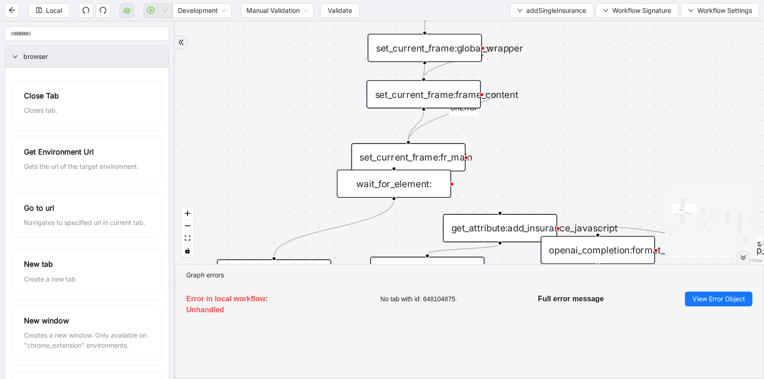
click at [448, 127] on div "is_missing_values has_custom_rules success success success fallback fallback su…" at bounding box center [469, 143] width 589 height 242
click at [439, 122] on icon "Edge from set_current_frame:frame_content to set_current_frame:fr_main" at bounding box center [452, 117] width 86 height 46
click at [437, 69] on icon "Edge from set_current_frame:global_wrapper to set_current_frame:frame_content" at bounding box center [460, 62] width 72 height 30
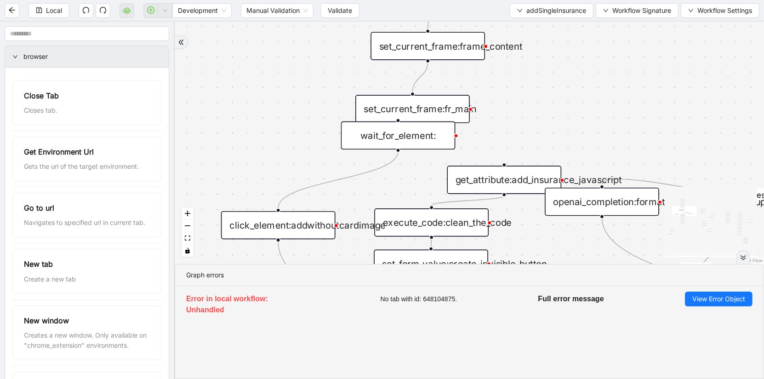
drag, startPoint x: 282, startPoint y: 158, endPoint x: 286, endPoint y: 110, distance: 48.5
click at [286, 110] on div "is_missing_values has_custom_rules success success success fallback fallback su…" at bounding box center [469, 143] width 589 height 242
click at [390, 145] on div "wait_for_element:" at bounding box center [398, 135] width 114 height 28
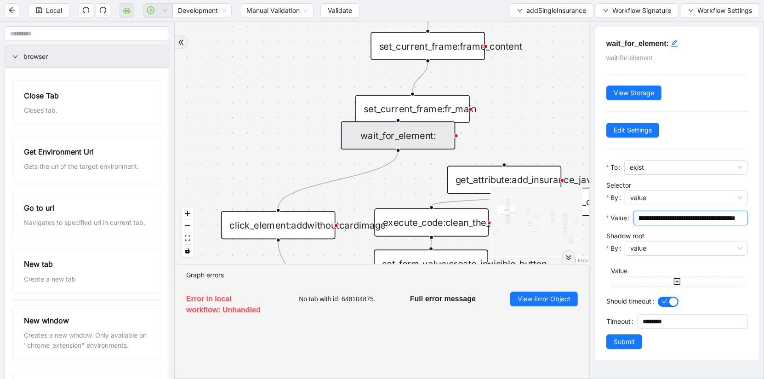
scroll to position [0, 295]
drag, startPoint x: 652, startPoint y: 221, endPoint x: 735, endPoint y: 220, distance: 82.3
click at [735, 220] on input "**********" at bounding box center [687, 218] width 97 height 10
click at [696, 145] on div "**********" at bounding box center [677, 193] width 164 height 333
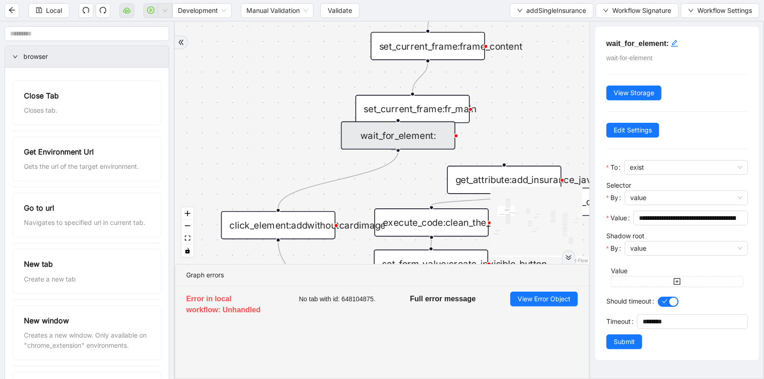
drag, startPoint x: 400, startPoint y: 148, endPoint x: 380, endPoint y: 158, distance: 21.8
click at [380, 158] on div "is_missing_values has_custom_rules success success success fallback fallback su…" at bounding box center [382, 143] width 415 height 242
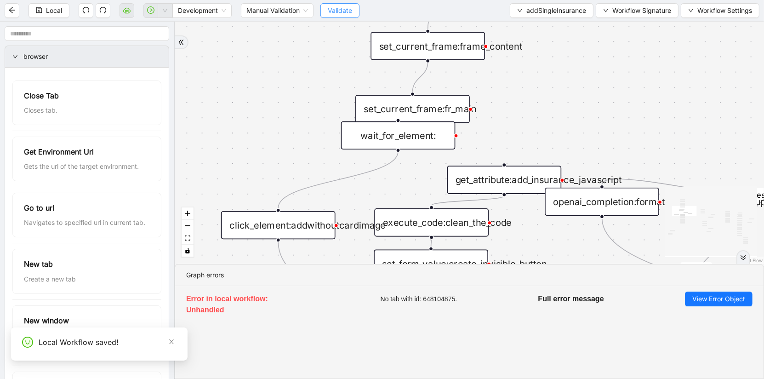
click at [344, 11] on span "Validate" at bounding box center [340, 11] width 24 height 10
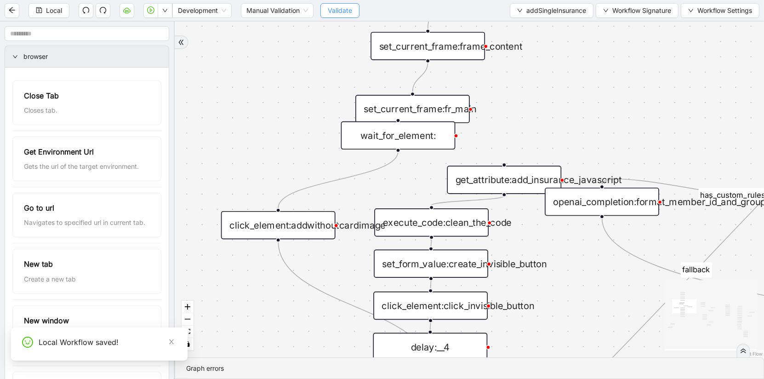
click at [337, 11] on span "Validate" at bounding box center [340, 11] width 24 height 10
click at [411, 134] on div "wait_for_element:" at bounding box center [398, 135] width 114 height 28
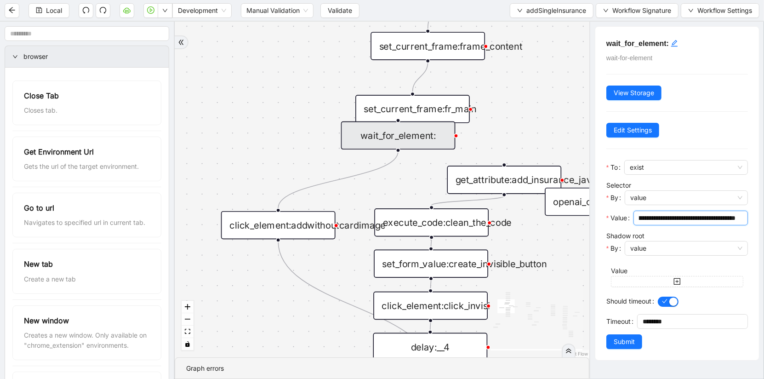
scroll to position [0, 295]
drag, startPoint x: 664, startPoint y: 215, endPoint x: 764, endPoint y: 227, distance: 100.5
click at [764, 227] on div "**********" at bounding box center [676, 200] width 175 height 357
click at [721, 220] on input "**********" at bounding box center [687, 218] width 97 height 10
click at [308, 218] on div "click_element:addwithoutcardimage" at bounding box center [278, 225] width 114 height 28
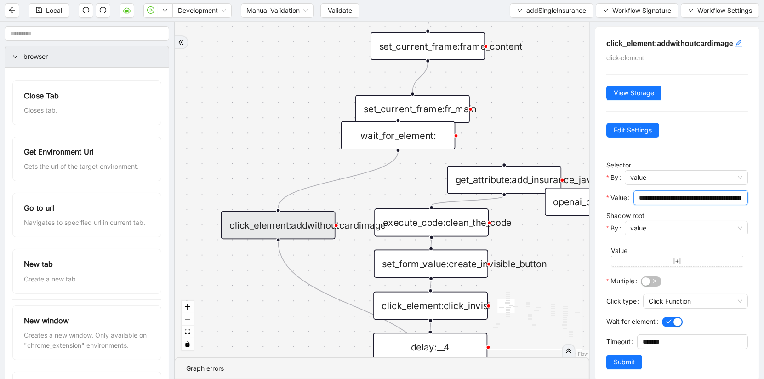
click at [668, 200] on input "**********" at bounding box center [690, 198] width 102 height 10
click at [413, 134] on div "wait_for_element:" at bounding box center [398, 135] width 114 height 28
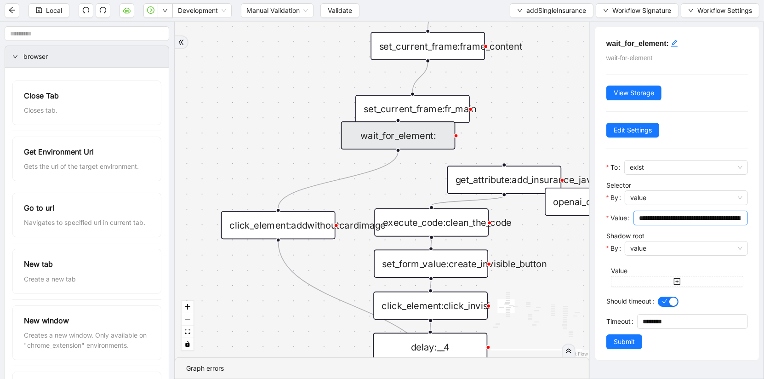
click at [684, 223] on span "**********" at bounding box center [691, 218] width 114 height 15
click at [686, 221] on input "**********" at bounding box center [687, 218] width 97 height 10
paste input "**********"
type input "**********"
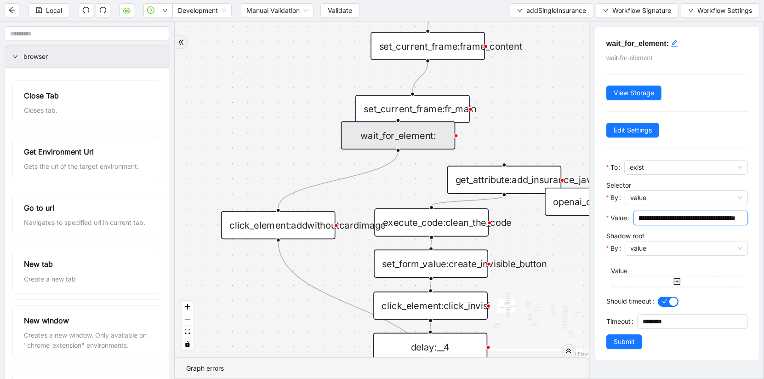
scroll to position [0, 0]
click at [631, 340] on span "Submit" at bounding box center [624, 342] width 21 height 10
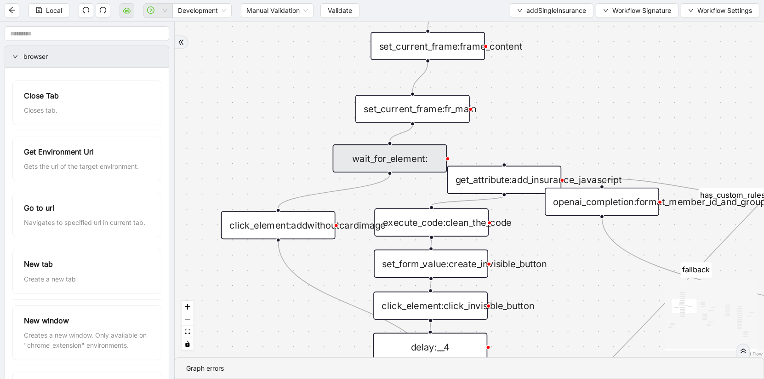
drag, startPoint x: 422, startPoint y: 142, endPoint x: 413, endPoint y: 166, distance: 25.3
click at [413, 166] on div "wait_for_element:" at bounding box center [390, 158] width 114 height 28
click at [344, 10] on span "Validate" at bounding box center [340, 11] width 24 height 10
click at [539, 11] on span "addSingleInsurance" at bounding box center [556, 11] width 60 height 10
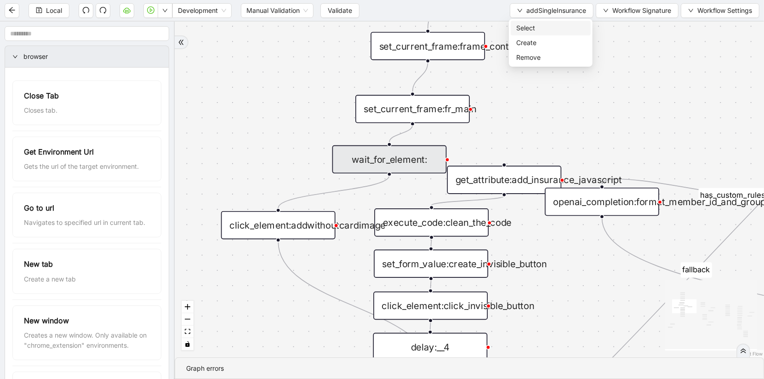
click at [533, 23] on li "Select" at bounding box center [551, 28] width 80 height 15
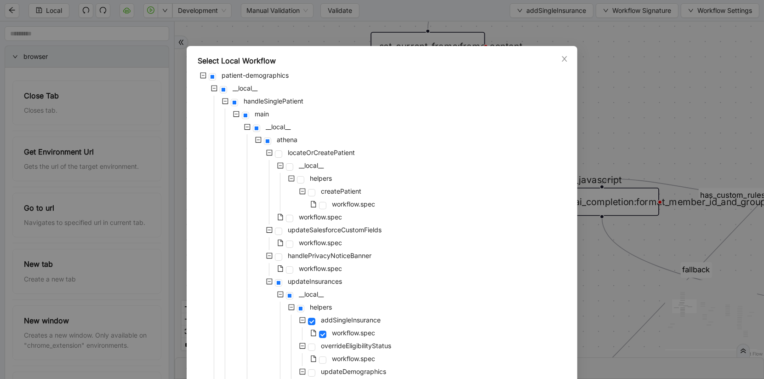
scroll to position [697, 0]
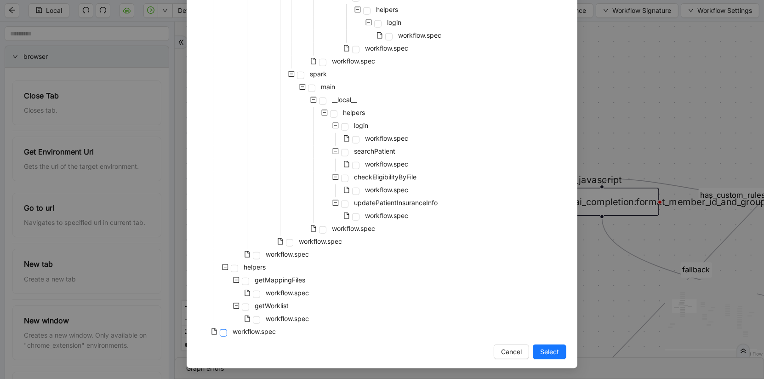
click at [222, 332] on span at bounding box center [223, 332] width 7 height 7
click at [545, 349] on span "Select" at bounding box center [549, 352] width 19 height 10
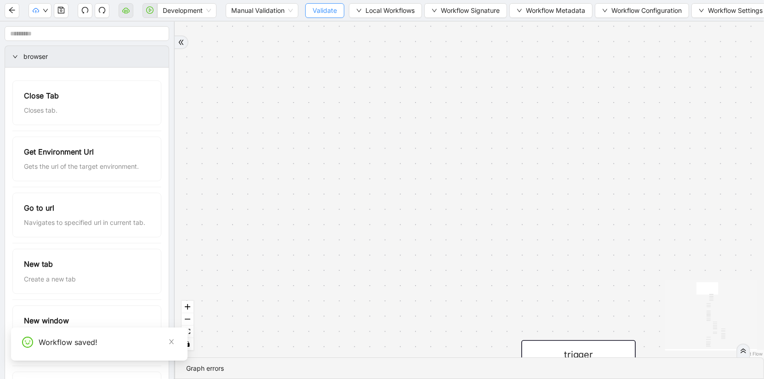
click at [321, 11] on span "Validate" at bounding box center [325, 11] width 24 height 10
click at [153, 11] on icon "play-circle" at bounding box center [149, 9] width 7 height 7
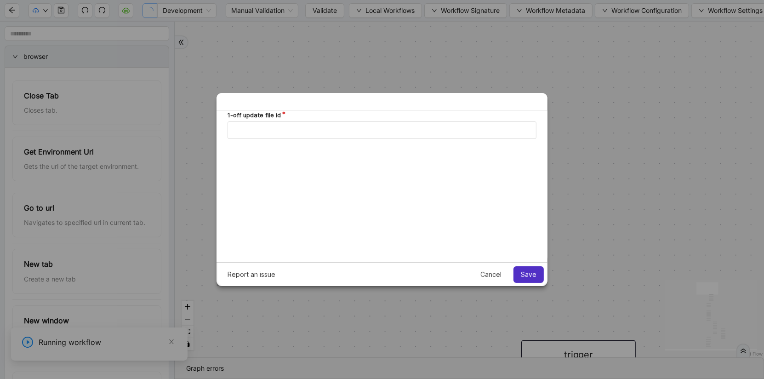
scroll to position [0, 0]
click at [263, 126] on input "1-off update file id" at bounding box center [381, 129] width 309 height 17
type input "**********"
click at [525, 274] on span "Save" at bounding box center [529, 274] width 16 height 7
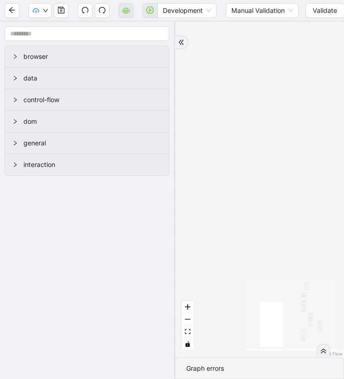
click at [327, 195] on div "trigger loop_data:patients loop_iterator:patients execute_workflow:handle_singl…" at bounding box center [259, 190] width 169 height 336
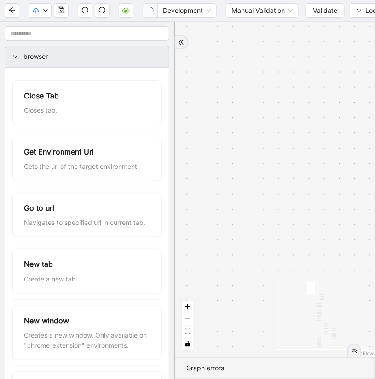
click at [331, 366] on div "Graph errors" at bounding box center [274, 368] width 177 height 10
click at [353, 353] on icon "double-right" at bounding box center [354, 351] width 6 height 6
click at [354, 259] on icon "double-right" at bounding box center [353, 257] width 5 height 5
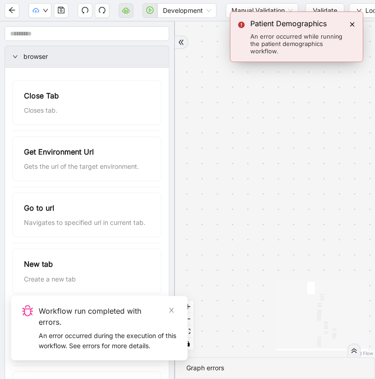
click at [358, 22] on li "Patient Demographics An error occurred while running the patient demographics w…" at bounding box center [296, 36] width 133 height 51
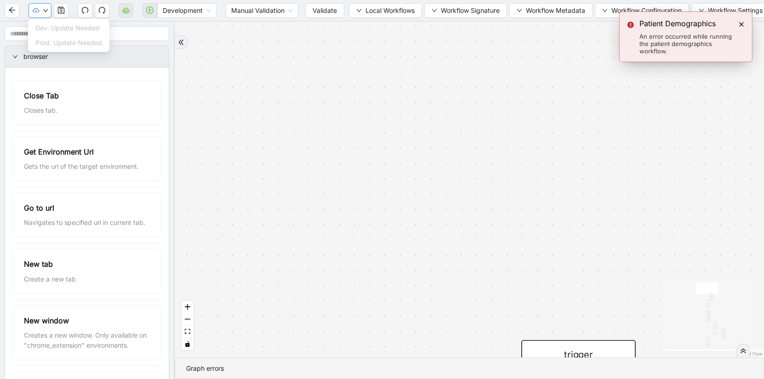
click at [40, 8] on button "button" at bounding box center [40, 10] width 23 height 15
click at [327, 16] on button "Validate" at bounding box center [324, 10] width 39 height 15
click at [34, 10] on icon "cloud-upload" at bounding box center [36, 10] width 6 height 6
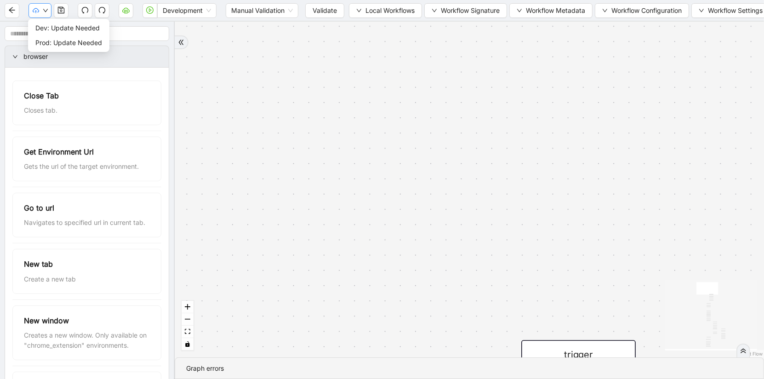
click at [45, 10] on icon "down" at bounding box center [46, 11] width 6 height 6
click at [63, 28] on span "Dev: Update Needed" at bounding box center [68, 28] width 67 height 10
click at [69, 42] on span "Prod: Update Needed" at bounding box center [68, 43] width 67 height 10
